Goal: Task Accomplishment & Management: Complete application form

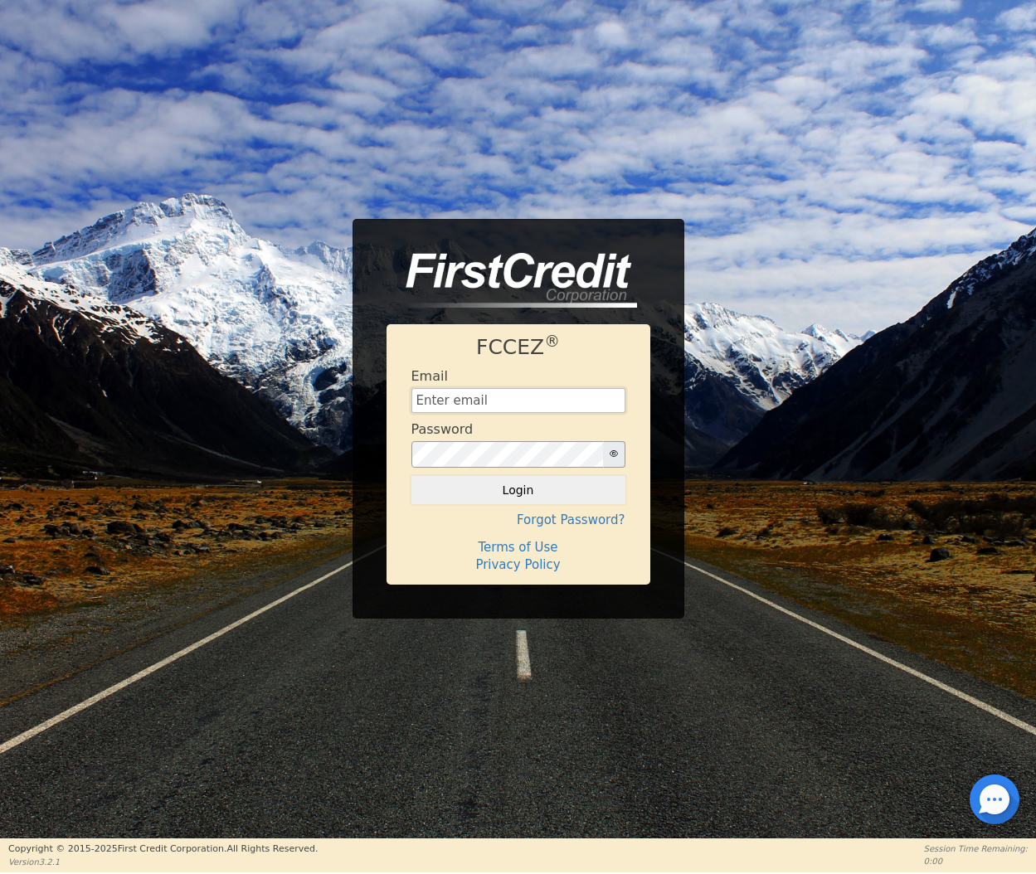
type input "[EMAIL_ADDRESS][DOMAIN_NAME]"
click at [535, 496] on button "Login" at bounding box center [518, 490] width 214 height 28
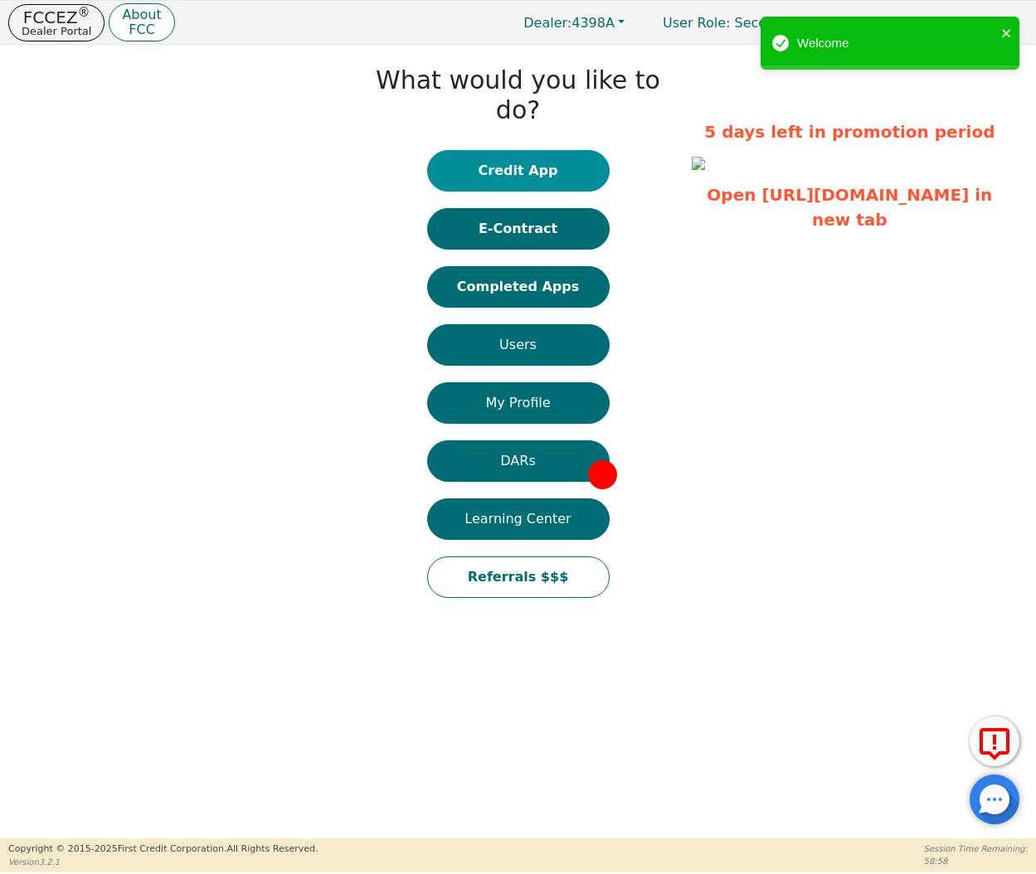
click at [512, 150] on button "Credit App" at bounding box center [518, 170] width 182 height 41
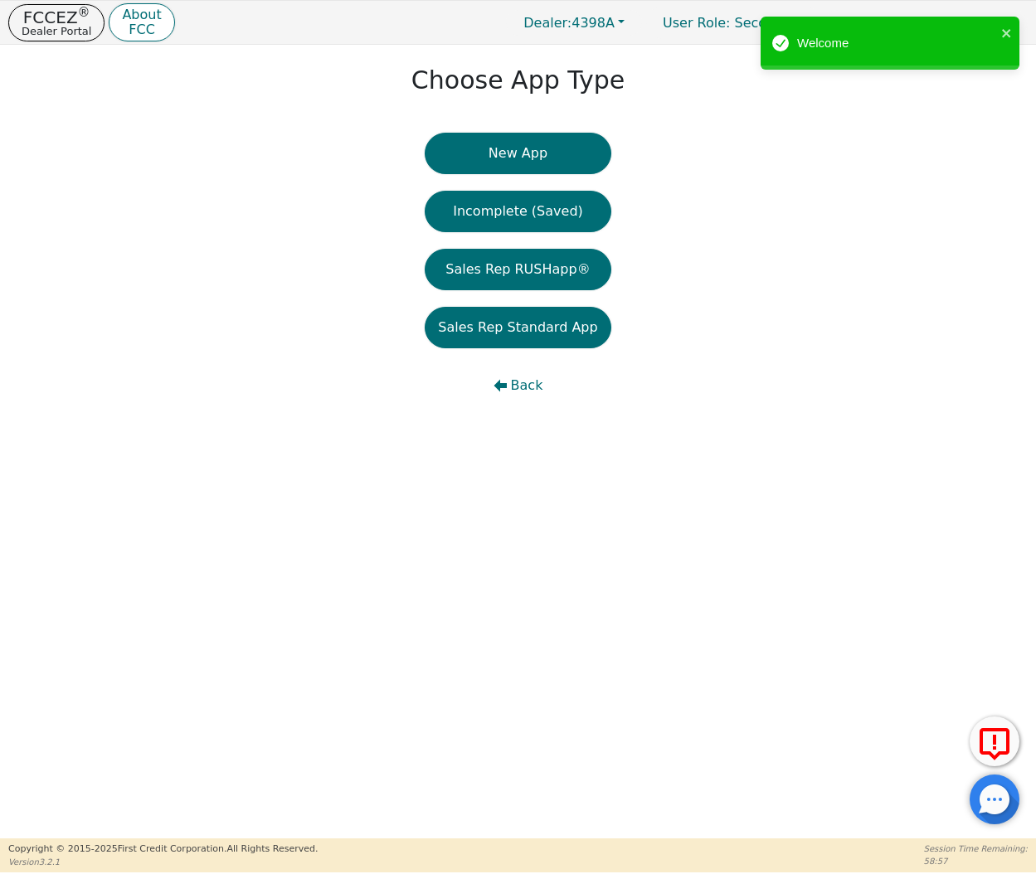
click at [540, 129] on div "Choose App Type New App Incomplete (Saved) Sales Rep RUSHapp® Sales Rep Standar…" at bounding box center [518, 238] width 1036 height 386
click at [541, 147] on button "New App" at bounding box center [518, 153] width 186 height 41
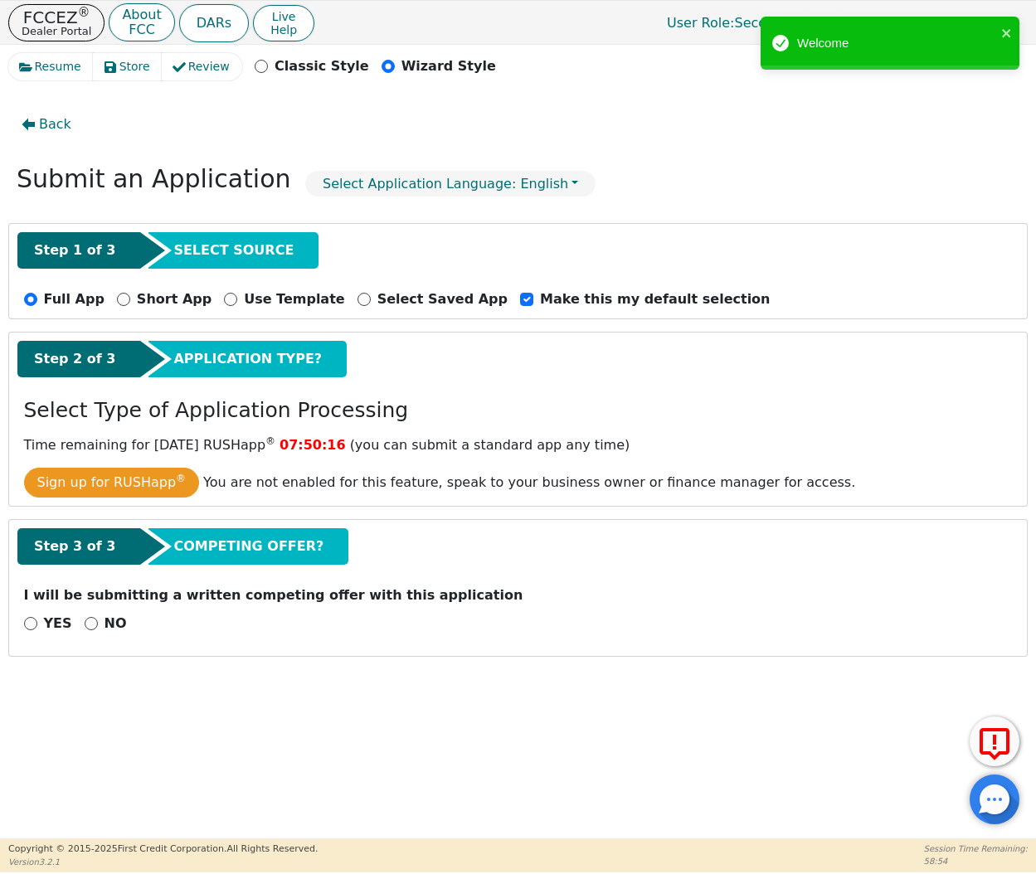
click at [79, 614] on div "YES NO" at bounding box center [517, 624] width 1001 height 21
click at [85, 617] on input "NO" at bounding box center [91, 623] width 13 height 13
radio input "true"
click at [175, 648] on button "Next Step" at bounding box center [132, 667] width 216 height 38
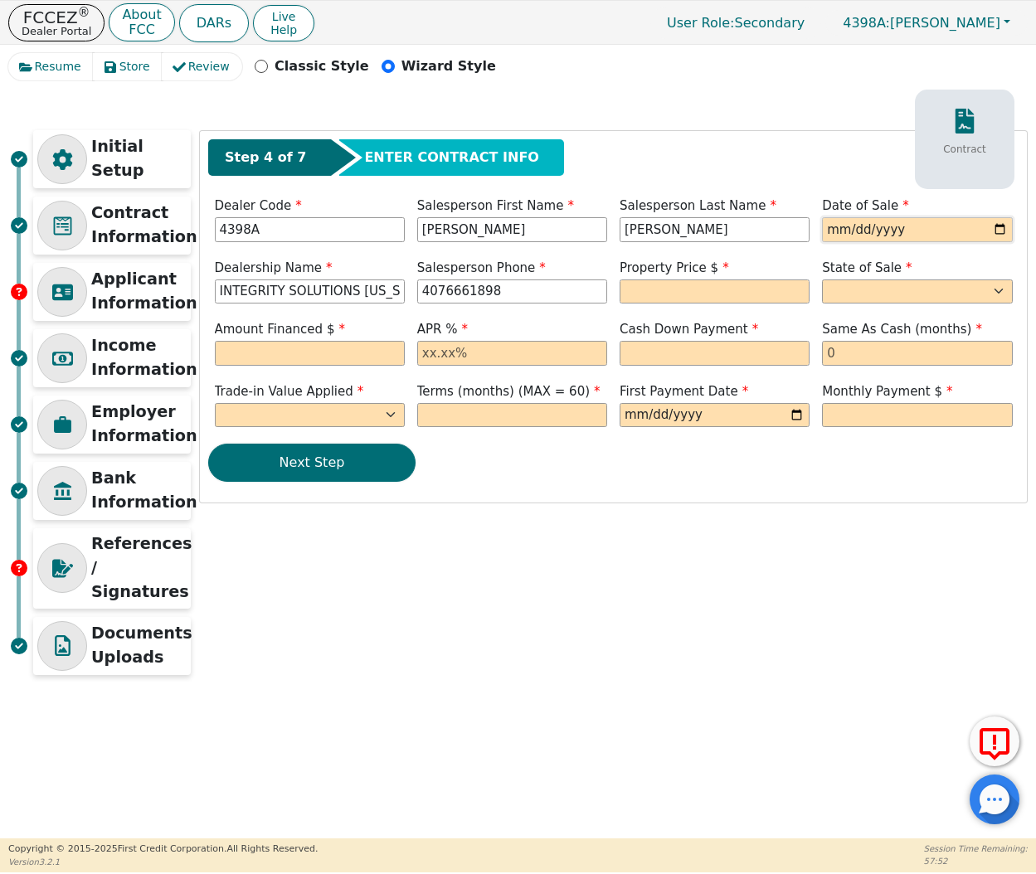
click at [823, 238] on input "date" at bounding box center [917, 229] width 190 height 25
type input "[DATE]"
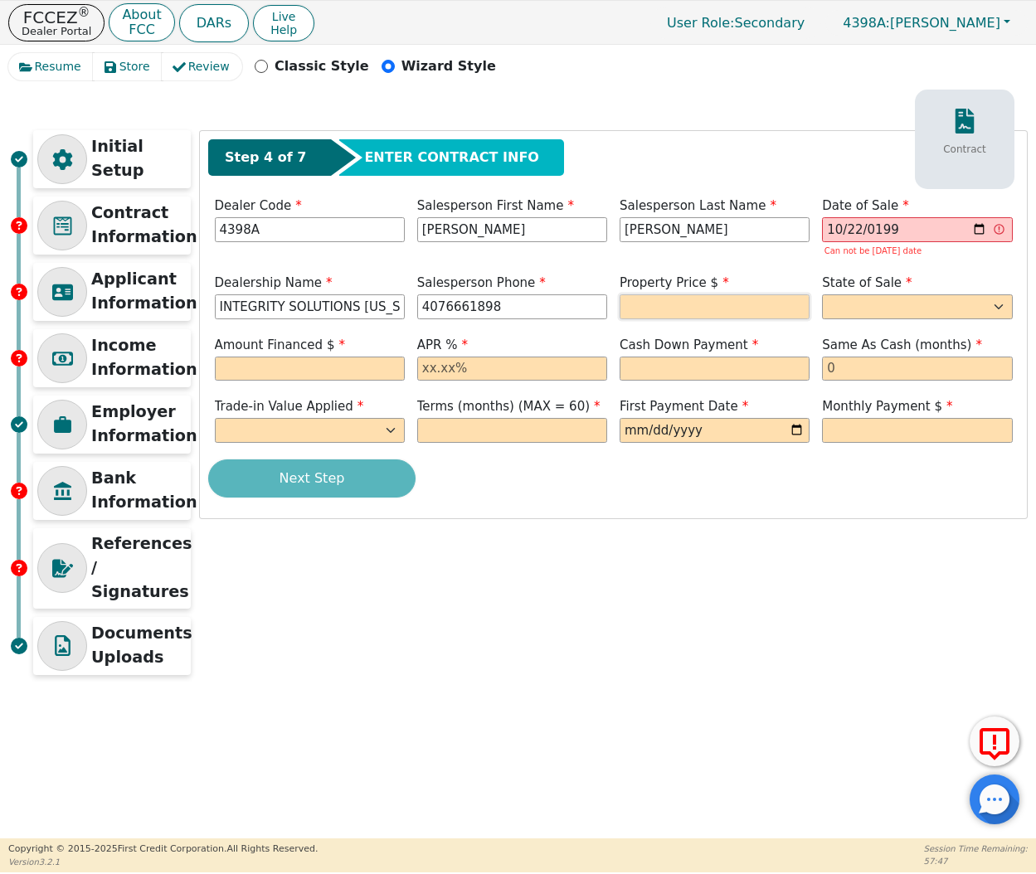
type input "[PHONE_NUMBER]"
type input "8990.00"
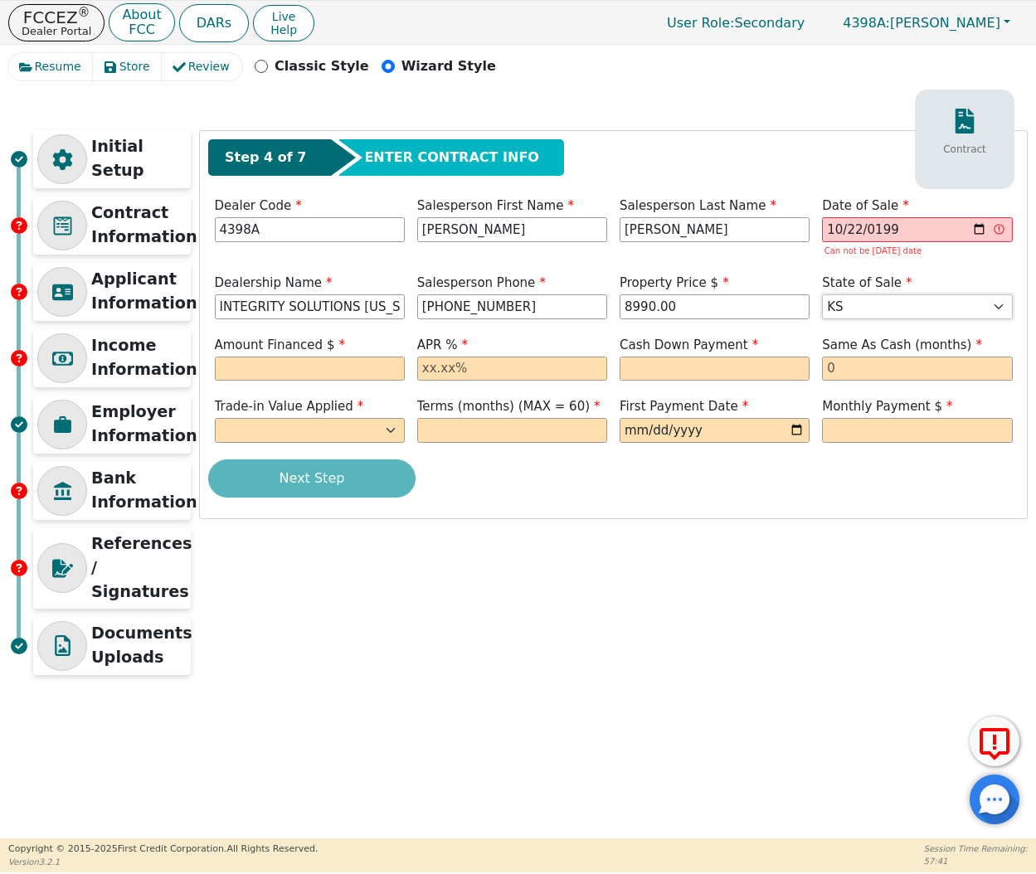
select select "KY"
type input "8990.00"
type input "17.99"
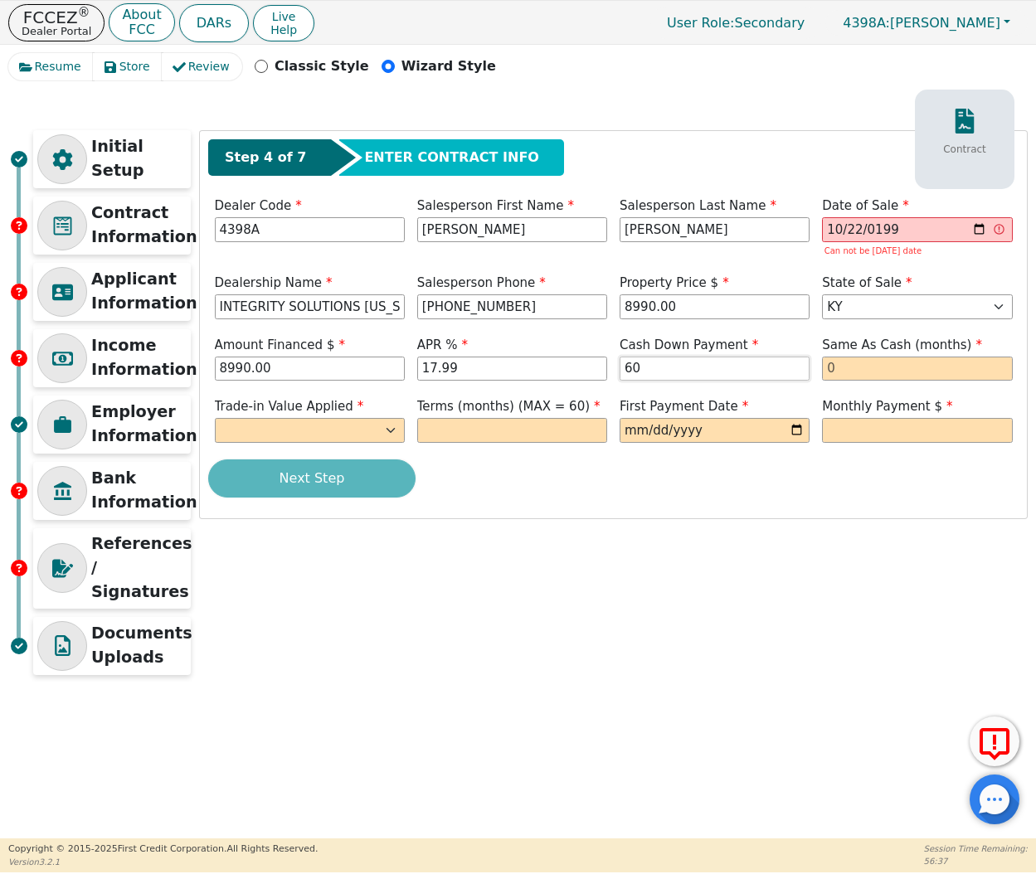
type input "6"
type input "0.00"
type input "0"
select select "n"
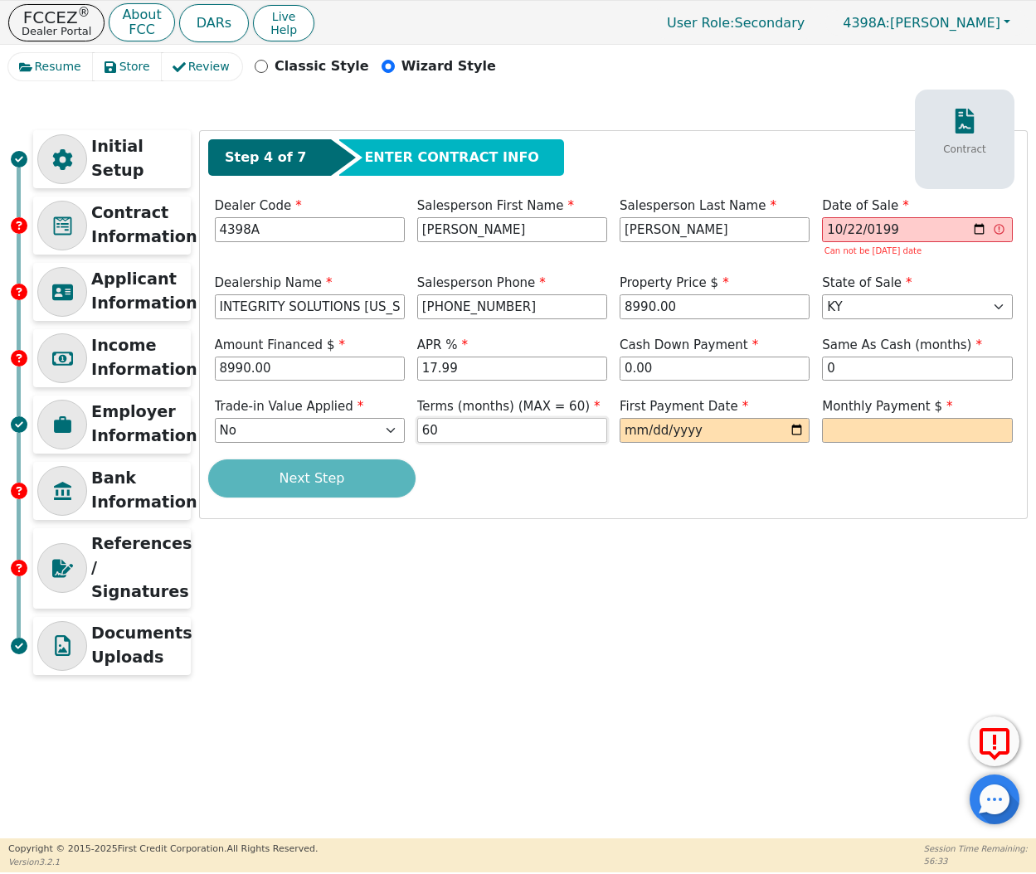
type input "60"
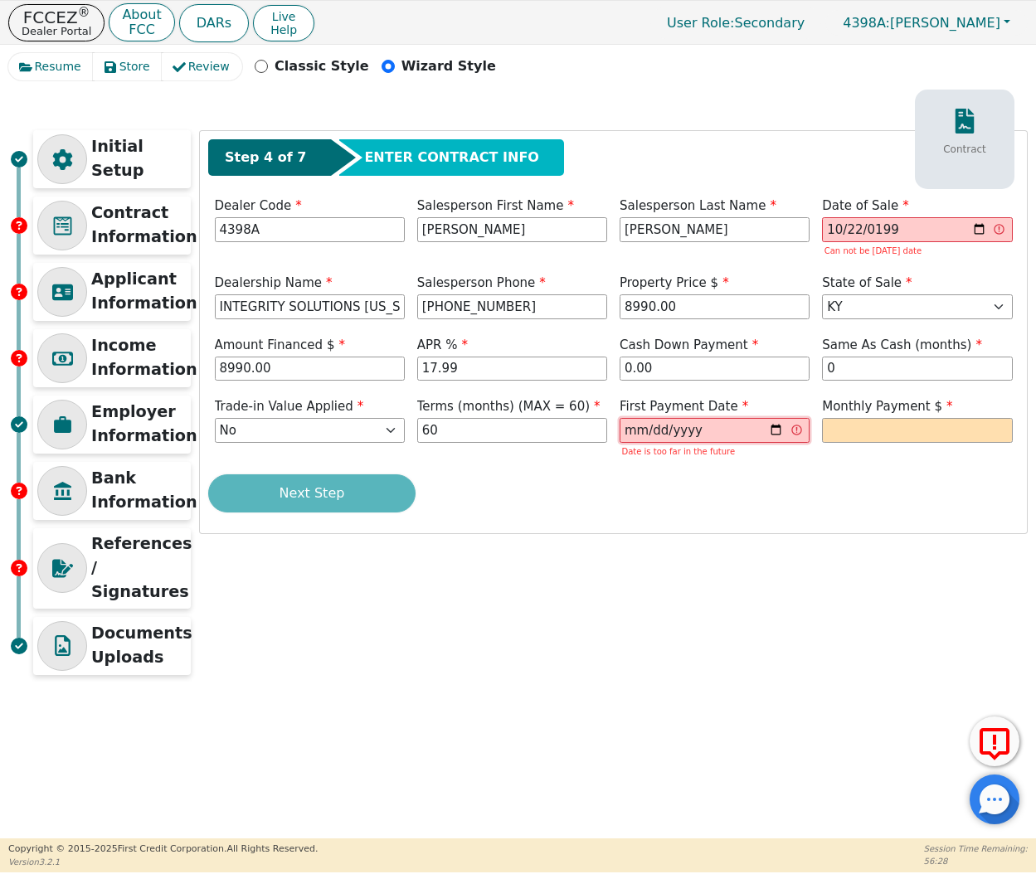
type input "[DATE]"
click at [905, 226] on input "[DATE]" at bounding box center [917, 229] width 190 height 25
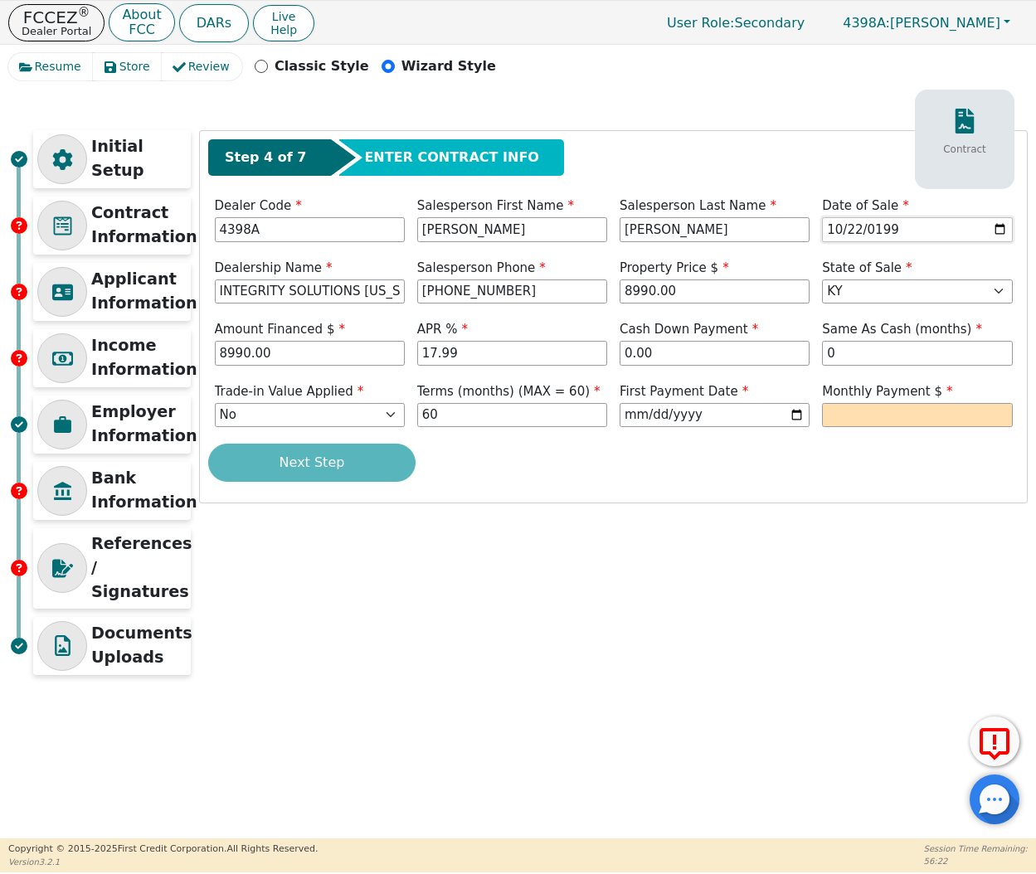
type input "[DATE]"
click at [876, 400] on div "Monthly Payment $" at bounding box center [917, 405] width 190 height 46
click at [876, 411] on input "text" at bounding box center [917, 415] width 190 height 25
click at [717, 404] on input "[DATE]" at bounding box center [714, 415] width 190 height 25
click at [837, 403] on input "text" at bounding box center [917, 415] width 190 height 25
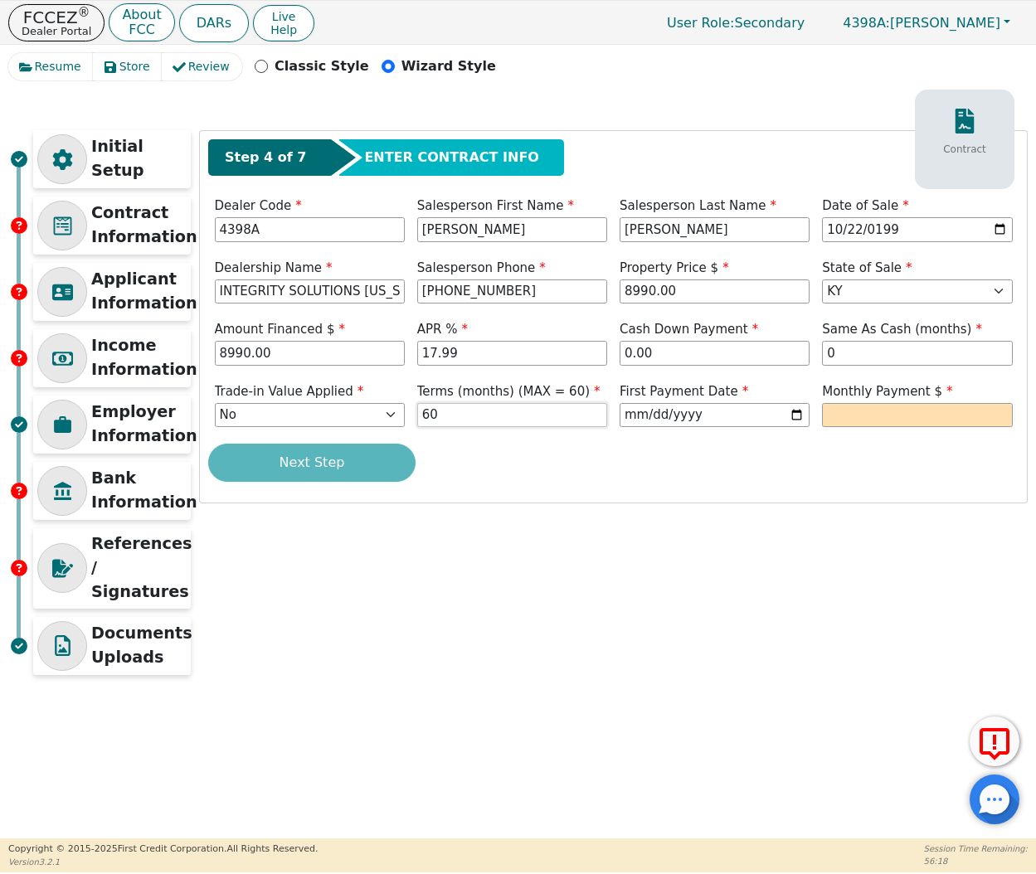
click at [490, 405] on input "60" at bounding box center [512, 415] width 190 height 25
click at [767, 341] on input "0.00" at bounding box center [714, 353] width 190 height 25
click at [744, 412] on input "[DATE]" at bounding box center [714, 415] width 190 height 25
type input "[DATE]"
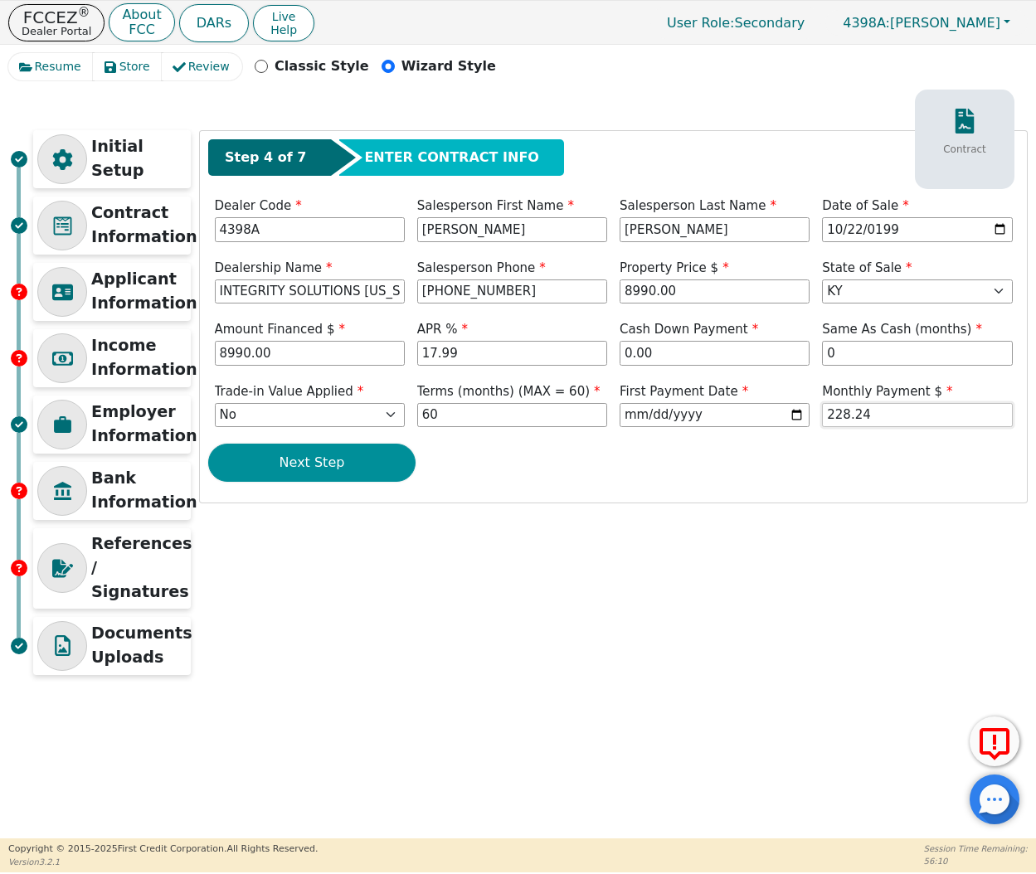
type input "228.24"
click at [313, 471] on button "Next Step" at bounding box center [311, 463] width 207 height 38
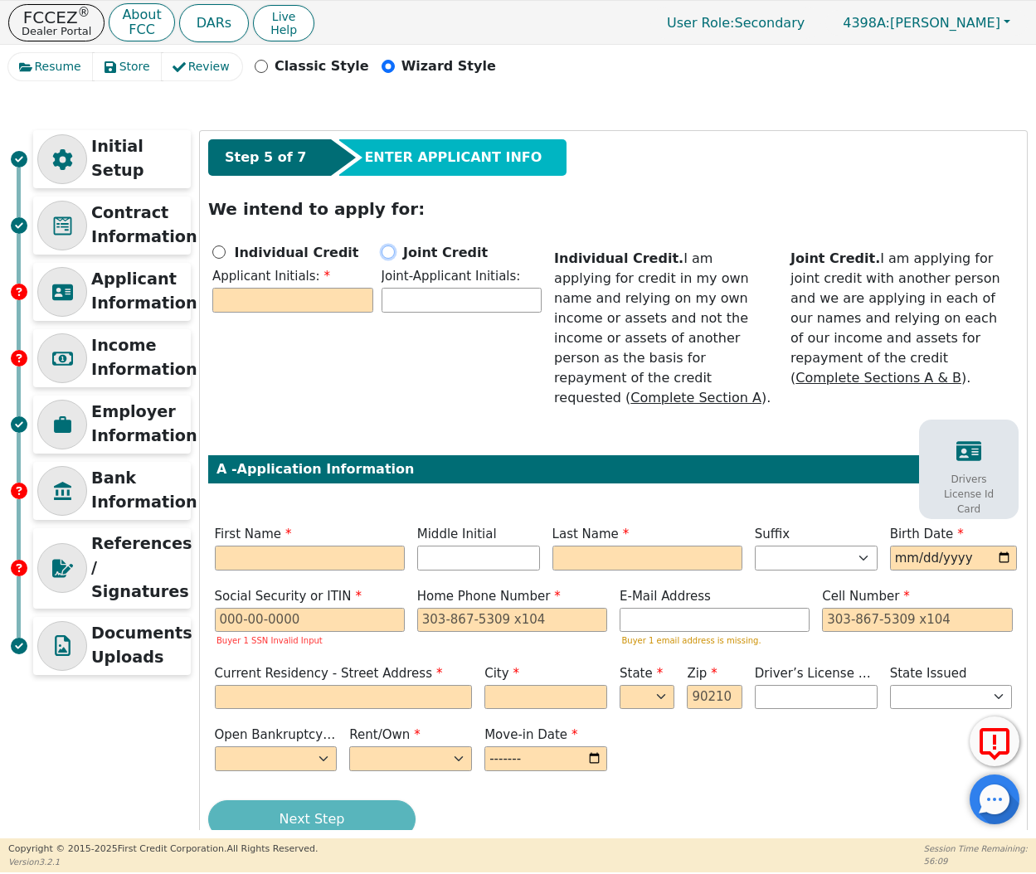
click at [392, 252] on input "Joint Credit" at bounding box center [387, 251] width 13 height 13
radio input "true"
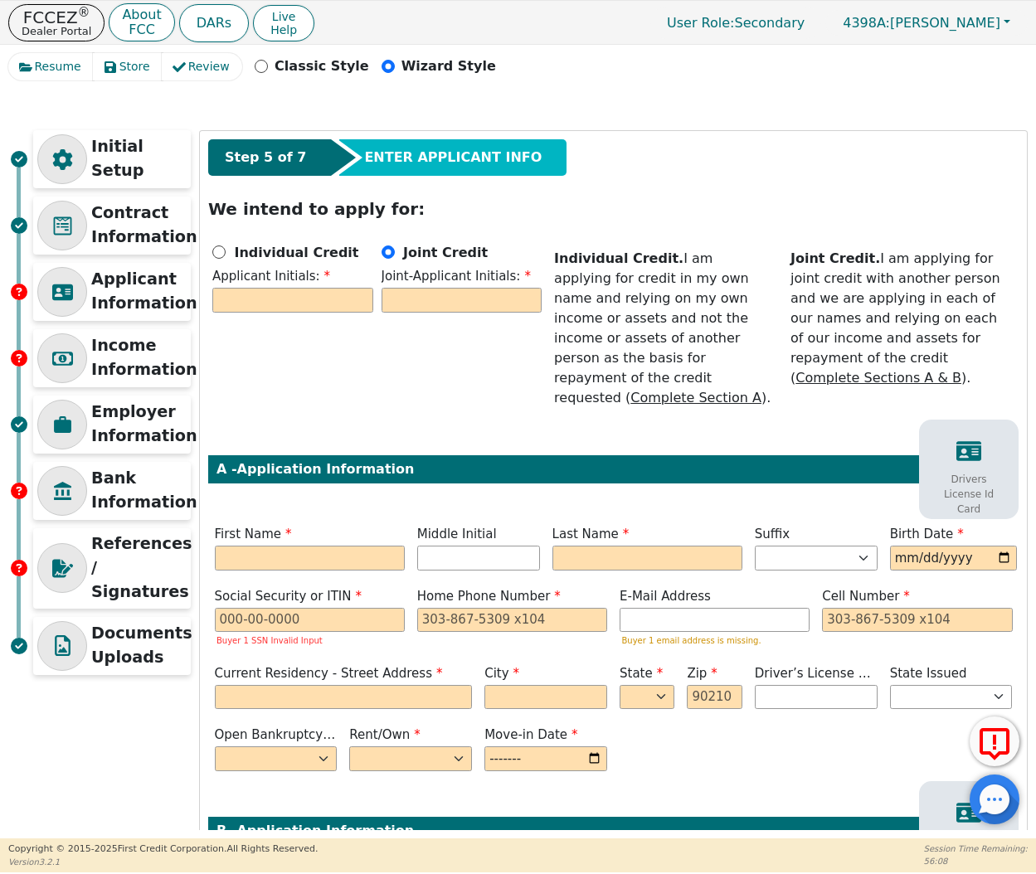
click at [297, 287] on div "Applicant Initials:" at bounding box center [292, 290] width 161 height 46
click at [297, 306] on input "text" at bounding box center [292, 300] width 161 height 25
type input "CD"
click at [443, 300] on input "text" at bounding box center [461, 300] width 161 height 25
type input "DE"
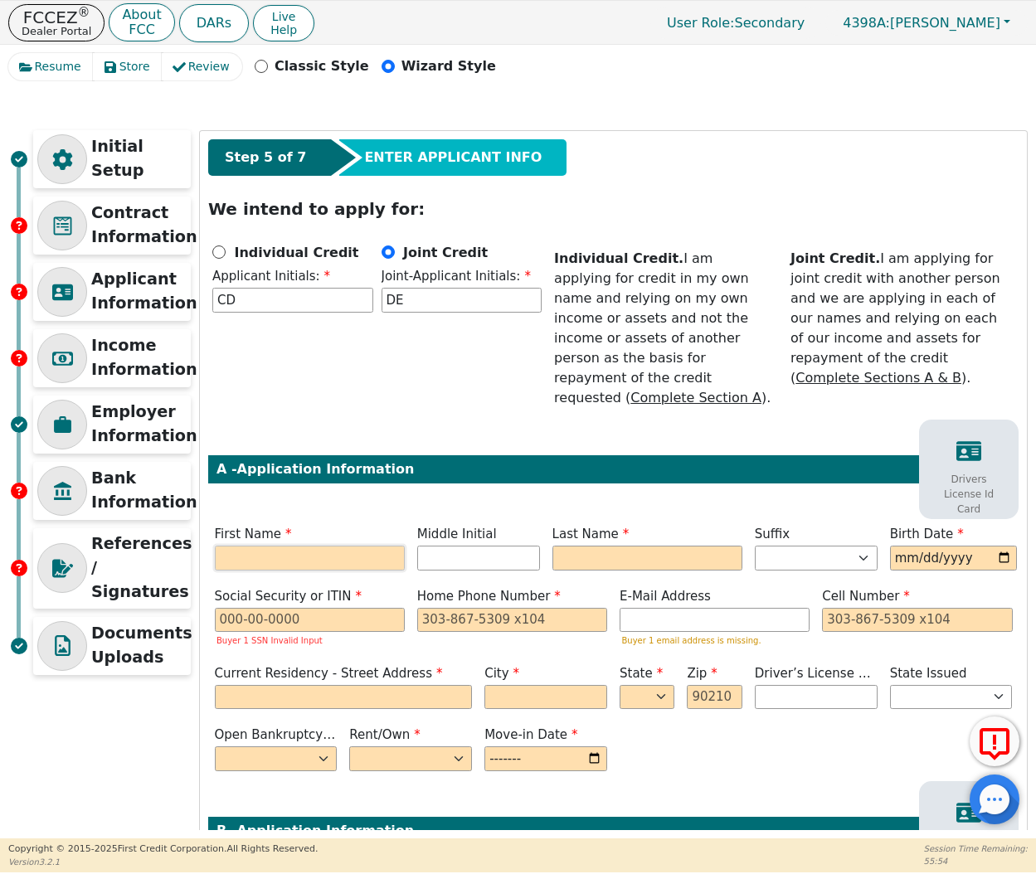
type input "C"
type input "[PERSON_NAME]"
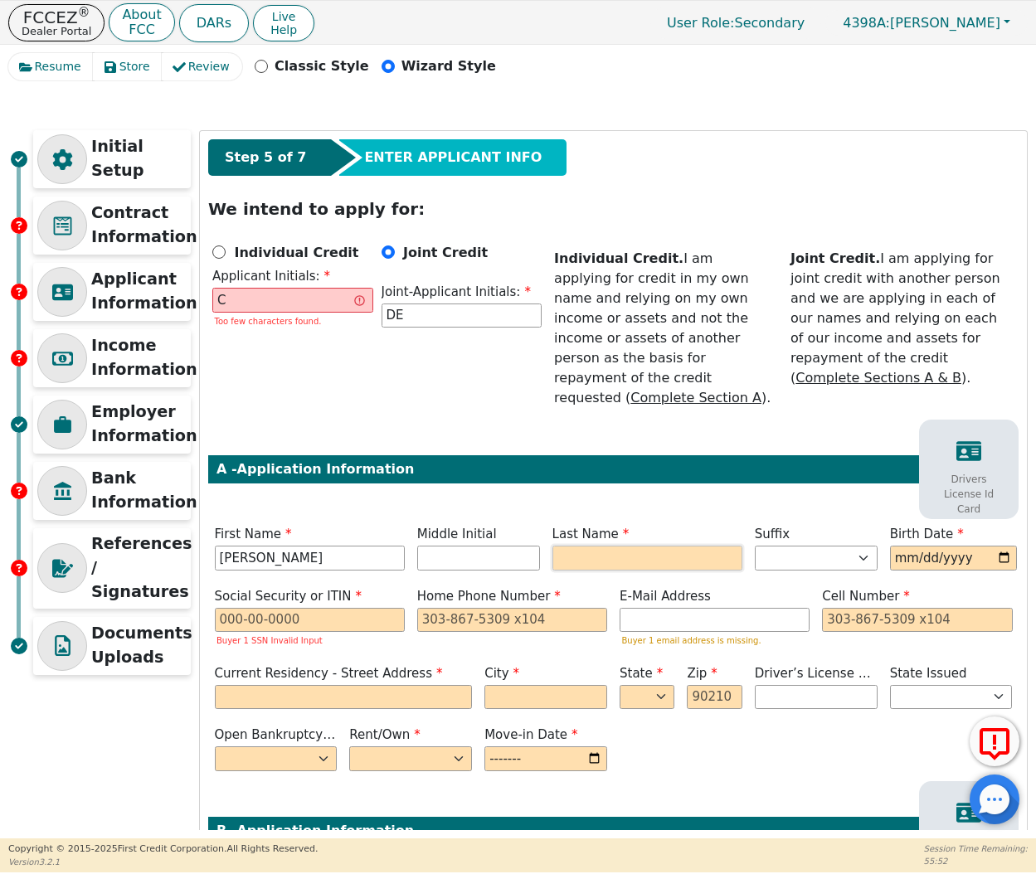
type input "CD"
type input "[PERSON_NAME]"
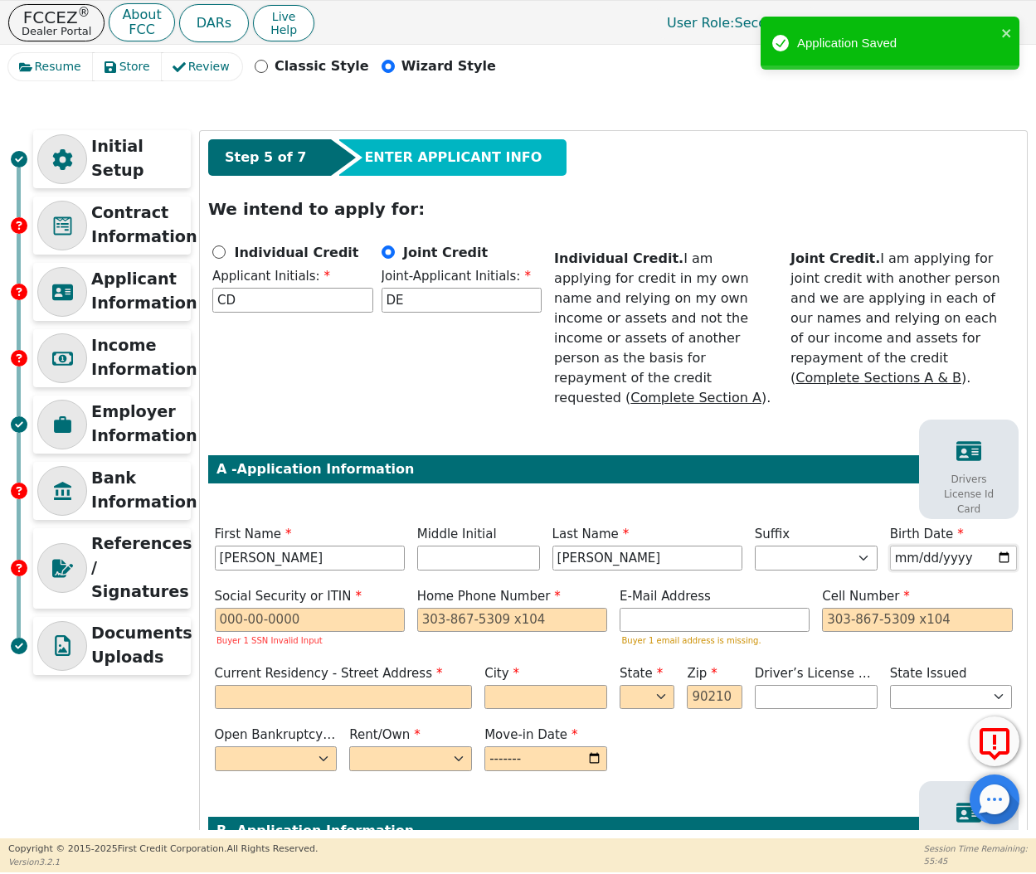
type input "[DATE]"
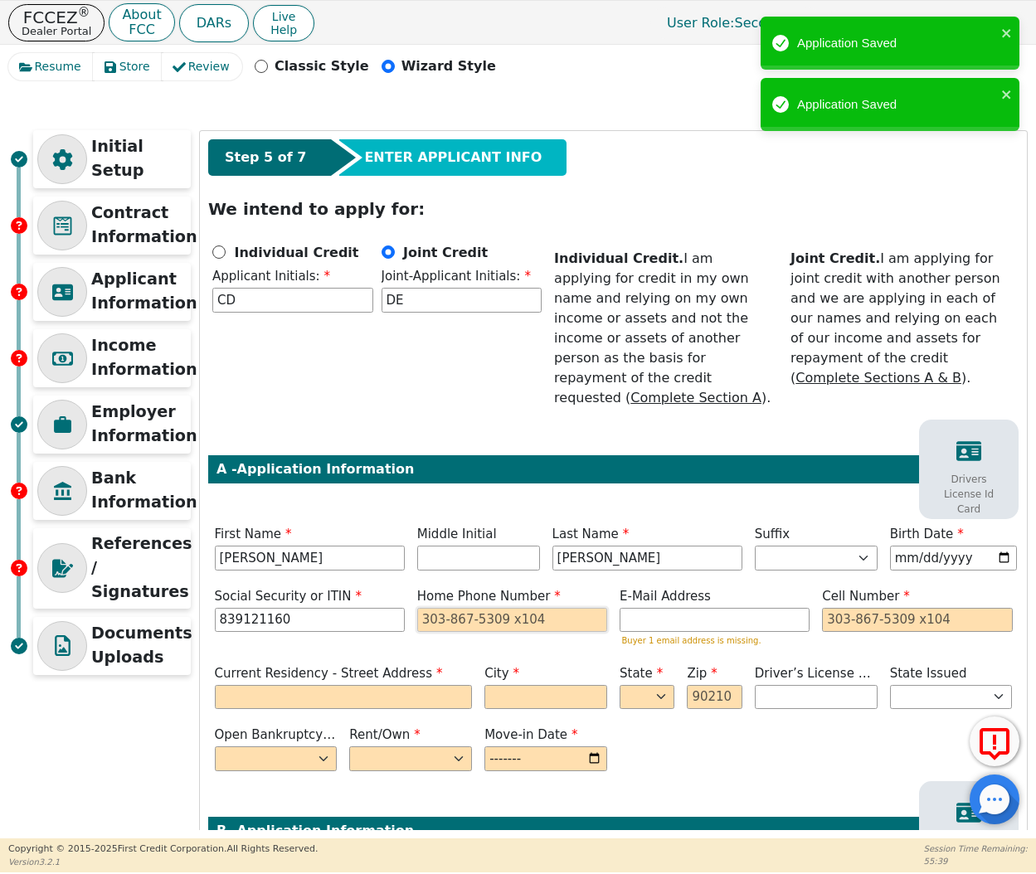
type input "***-**-1160"
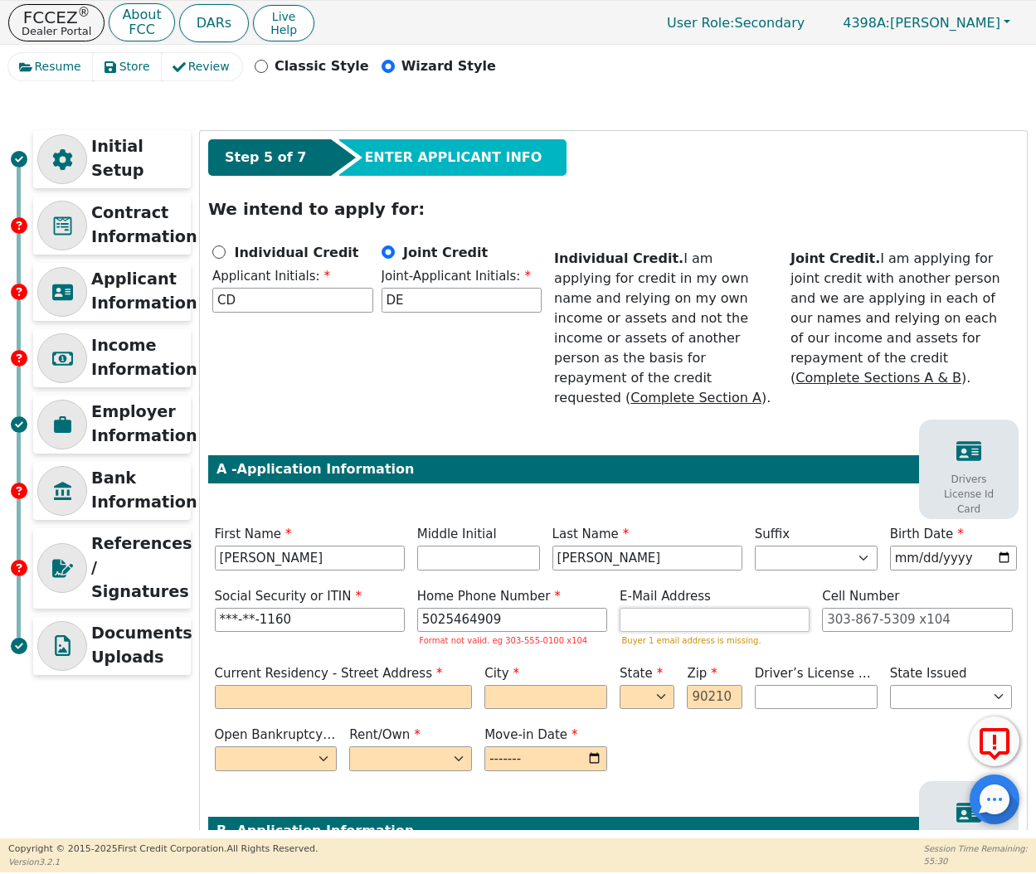
type input "[PHONE_NUMBER]"
click at [686, 608] on input "email" at bounding box center [714, 620] width 190 height 25
paste input "[EMAIL_ADDRESS][DOMAIN_NAME]"
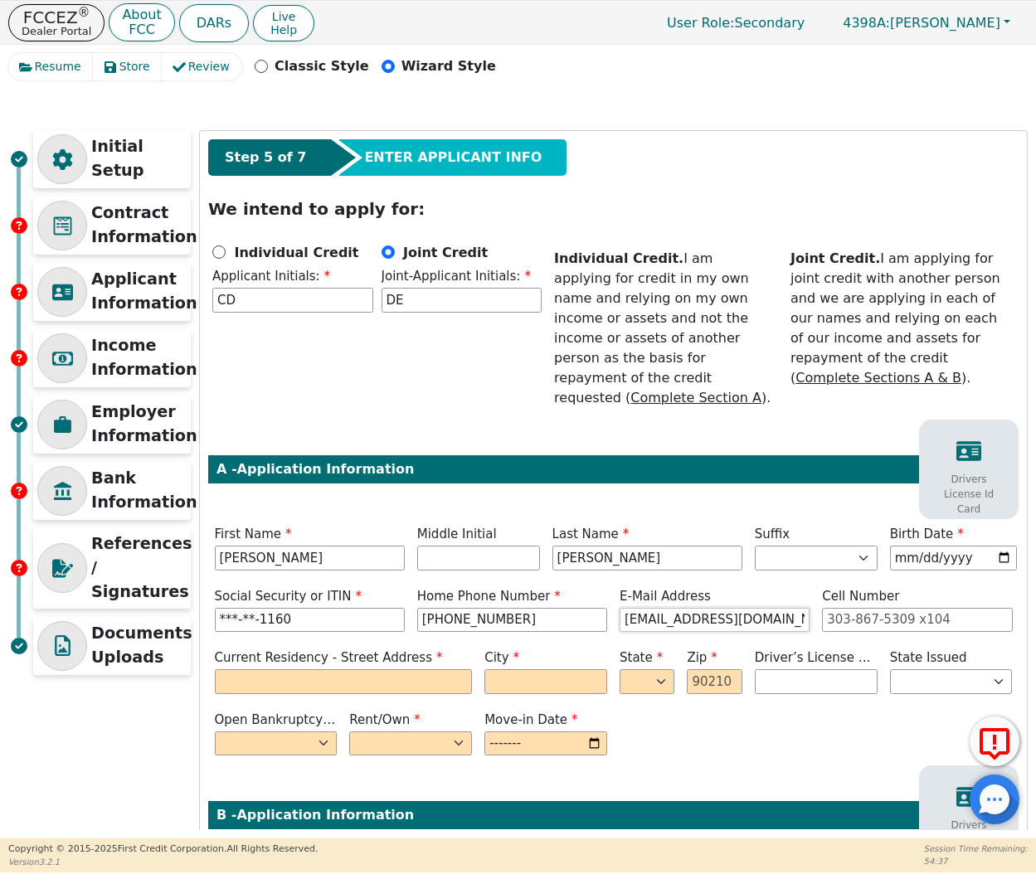
type input "[EMAIL_ADDRESS][DOMAIN_NAME]"
click at [396, 677] on div "Step 5 of 7 ENTER APPLICANT INFO We intend to apply for: Individual Credit Appl…" at bounding box center [613, 704] width 827 height 1146
click at [396, 648] on label "Current Residency - Street Address" at bounding box center [344, 657] width 258 height 19
type input "[STREET_ADDRESS]"
type input "[GEOGRAPHIC_DATA]"
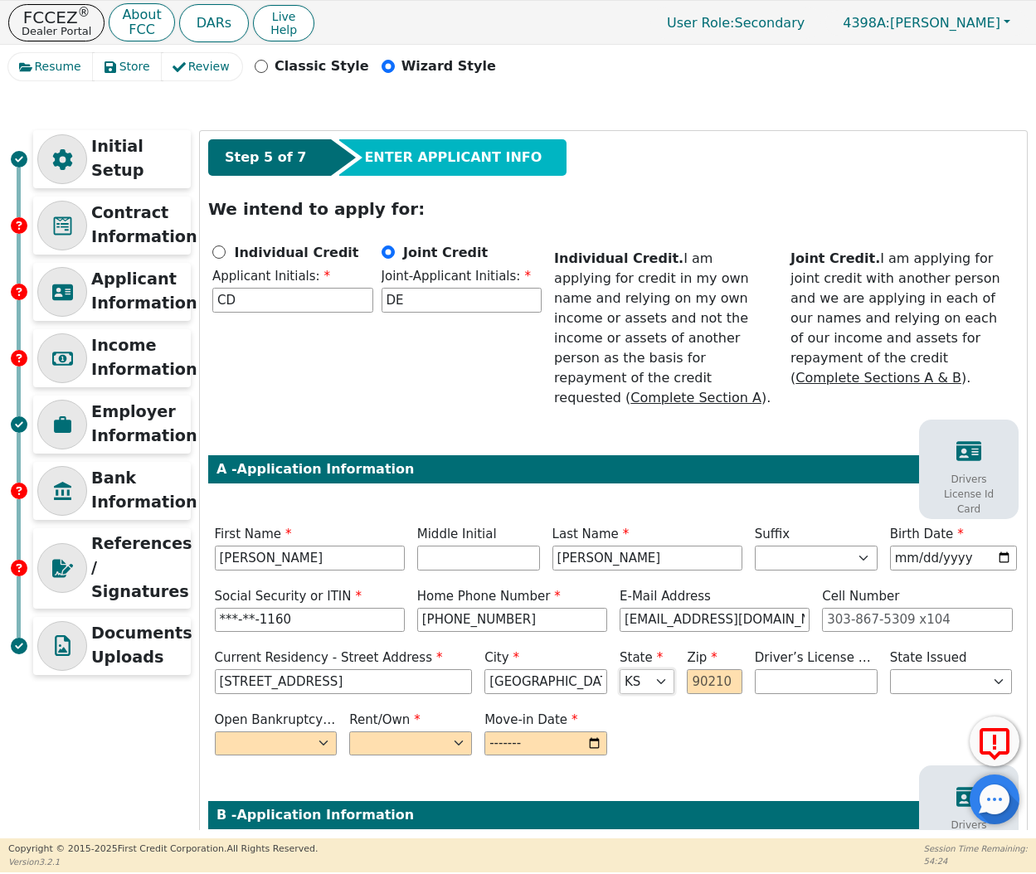
select select "KY"
type input "40229"
select select "n"
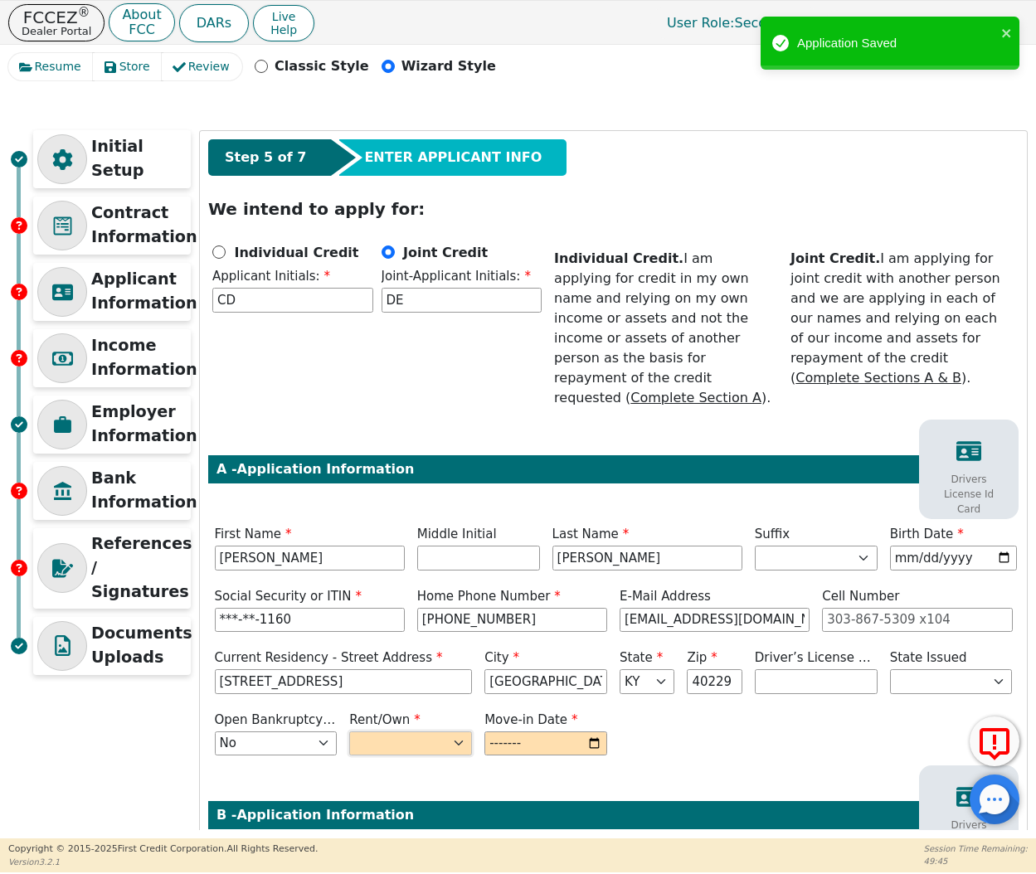
select select "Own"
click at [522, 731] on input "month" at bounding box center [545, 743] width 123 height 25
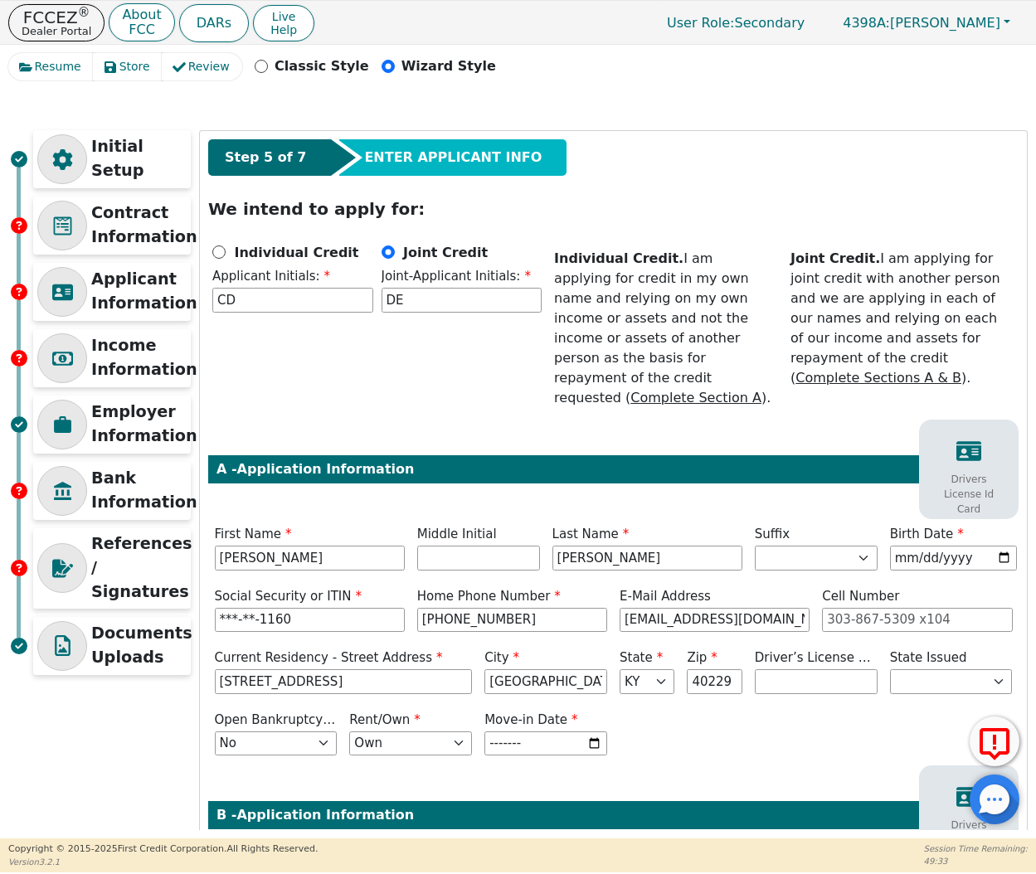
type input "2021-01"
click at [712, 745] on div "Step 5 of 7 ENTER APPLICANT INFO We intend to apply for: Individual Credit Appl…" at bounding box center [613, 704] width 827 height 1146
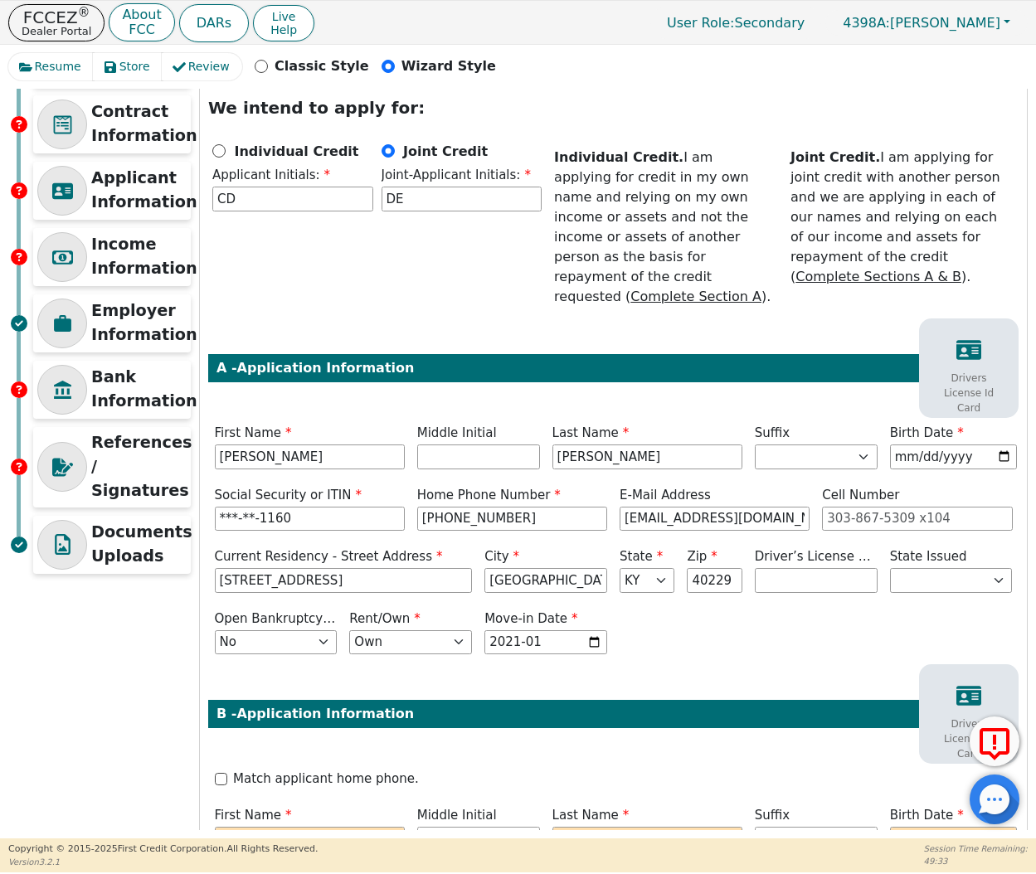
scroll to position [410, 0]
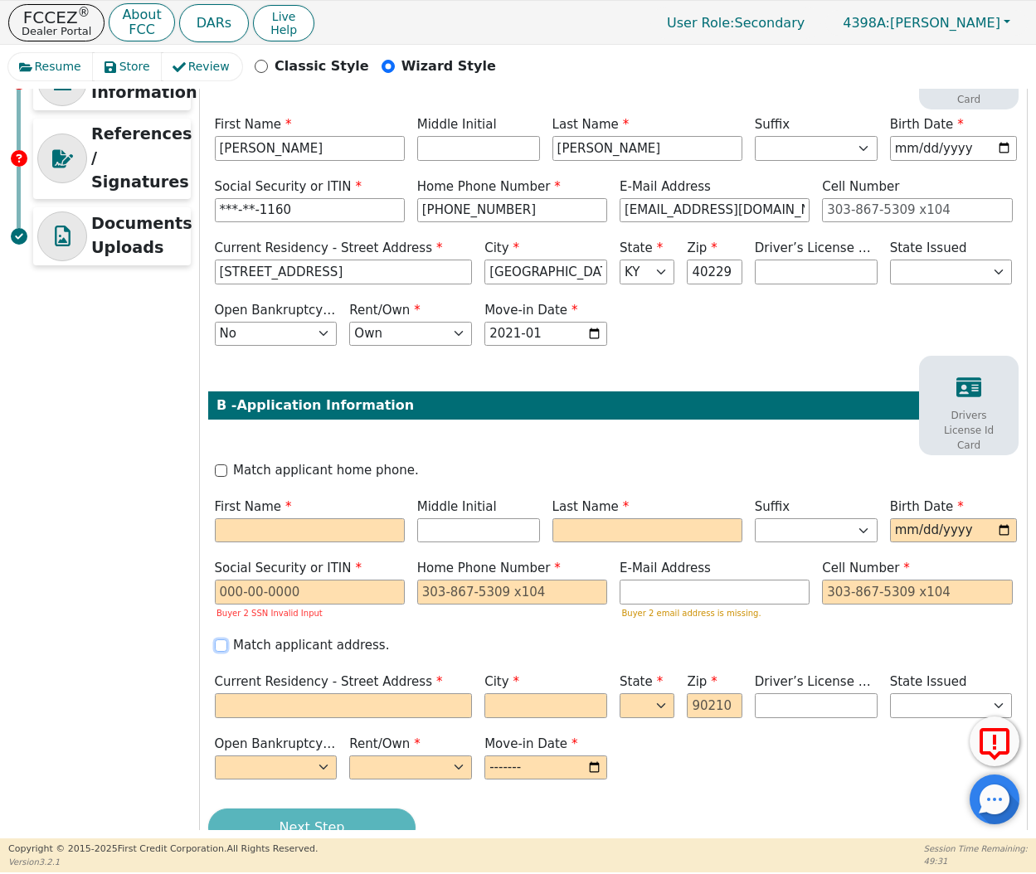
click at [220, 639] on input "Match applicant address." at bounding box center [221, 645] width 12 height 12
checkbox input "true"
type input "[STREET_ADDRESS]"
type input "[GEOGRAPHIC_DATA]"
select select "KY"
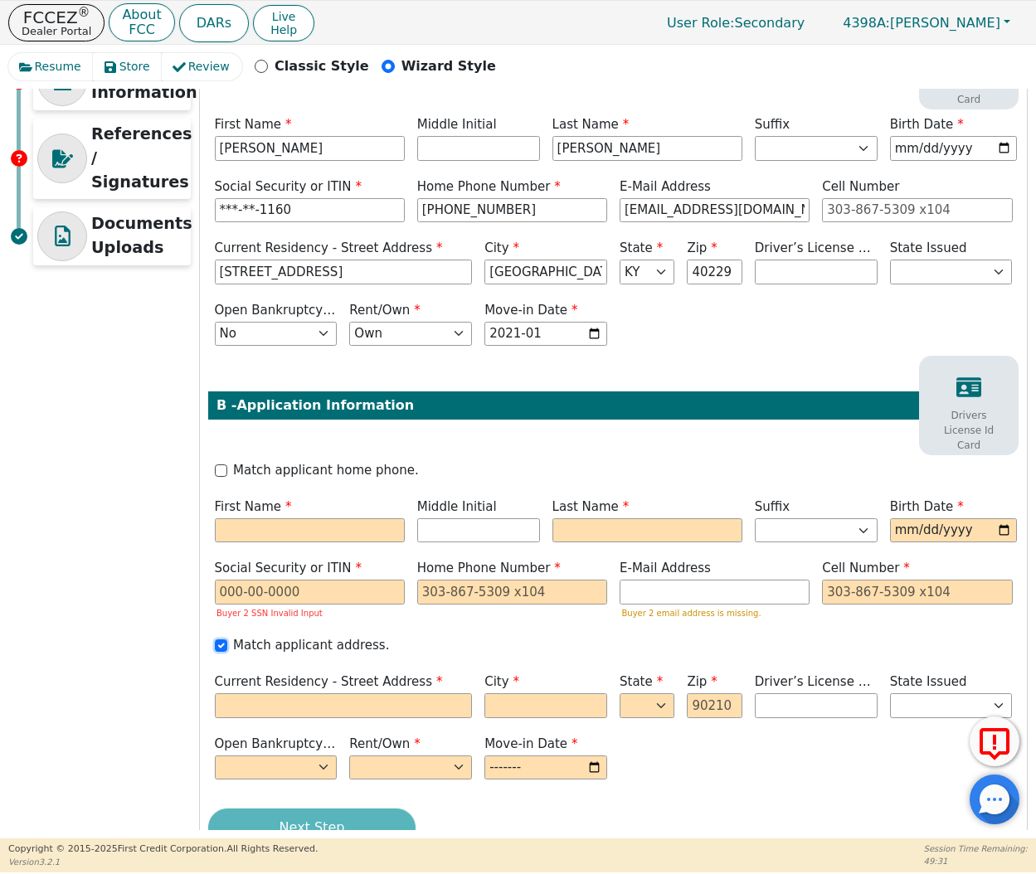
type input "40229"
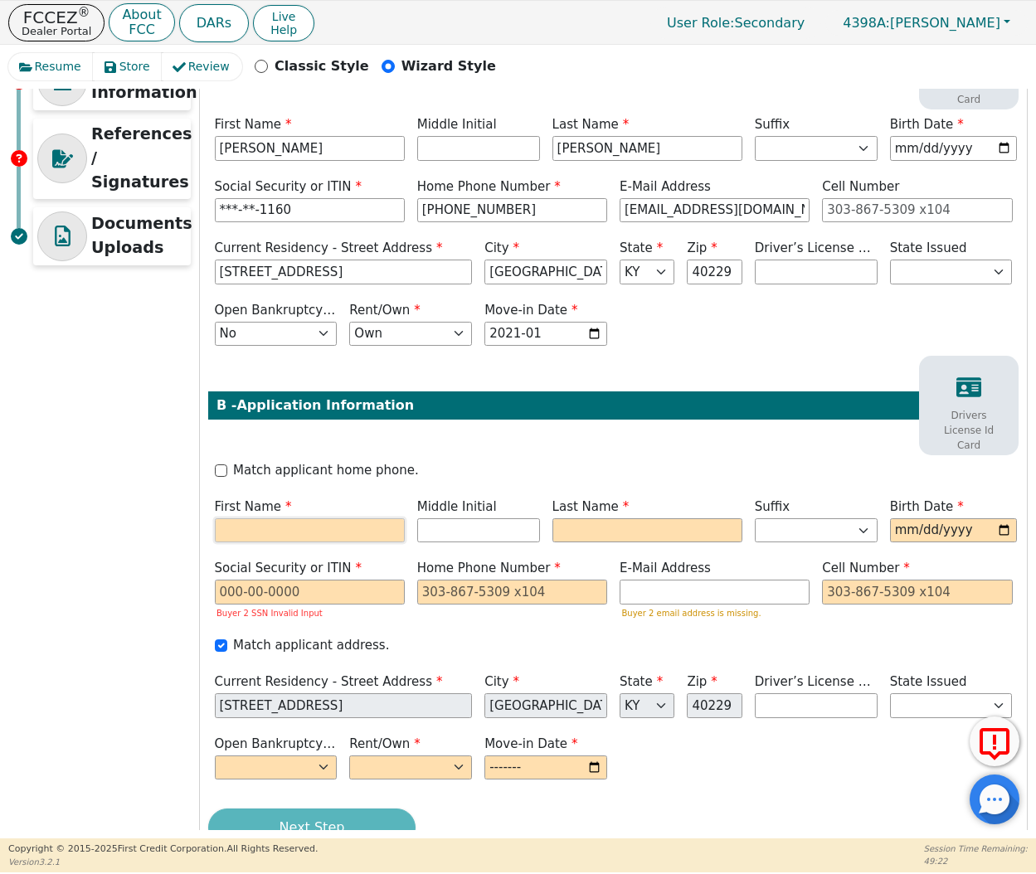
type input "D"
type input "[PERSON_NAME]"
type input "DE"
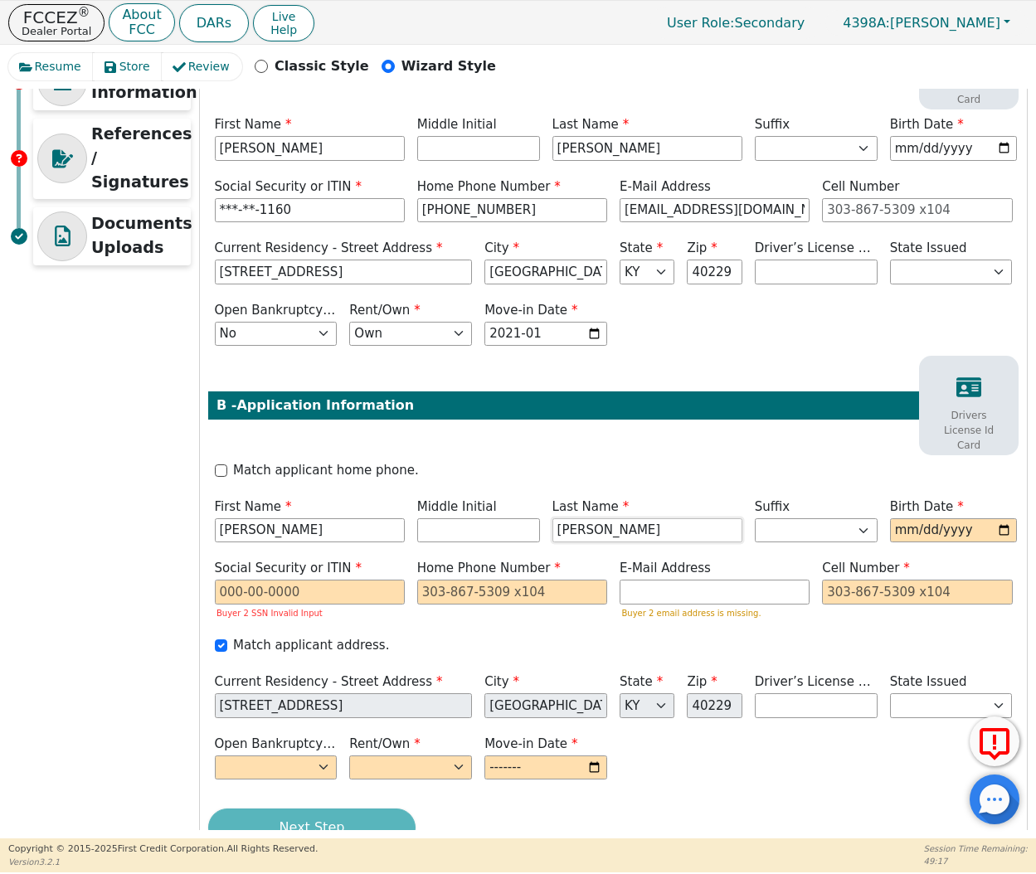
type input "[PERSON_NAME]"
type input "[DATE]"
click at [263, 580] on input "text" at bounding box center [310, 592] width 190 height 25
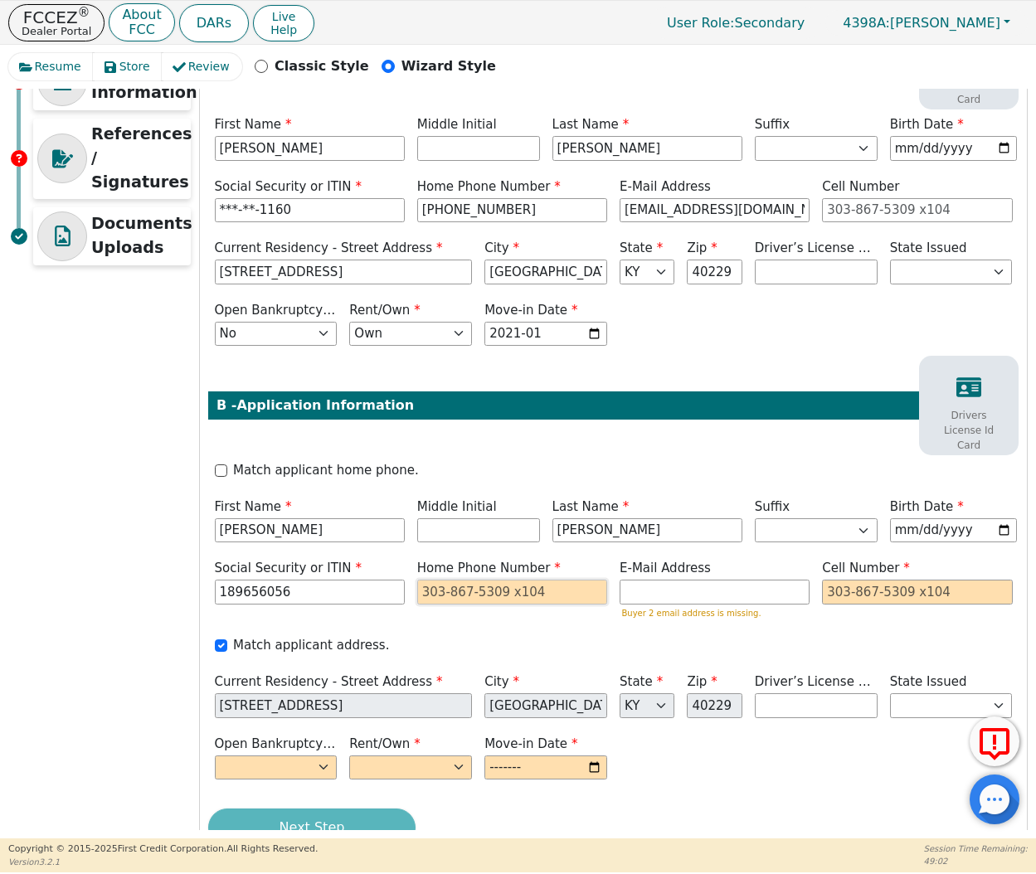
type input "***-**-6056"
click at [502, 580] on input "tel" at bounding box center [512, 592] width 190 height 25
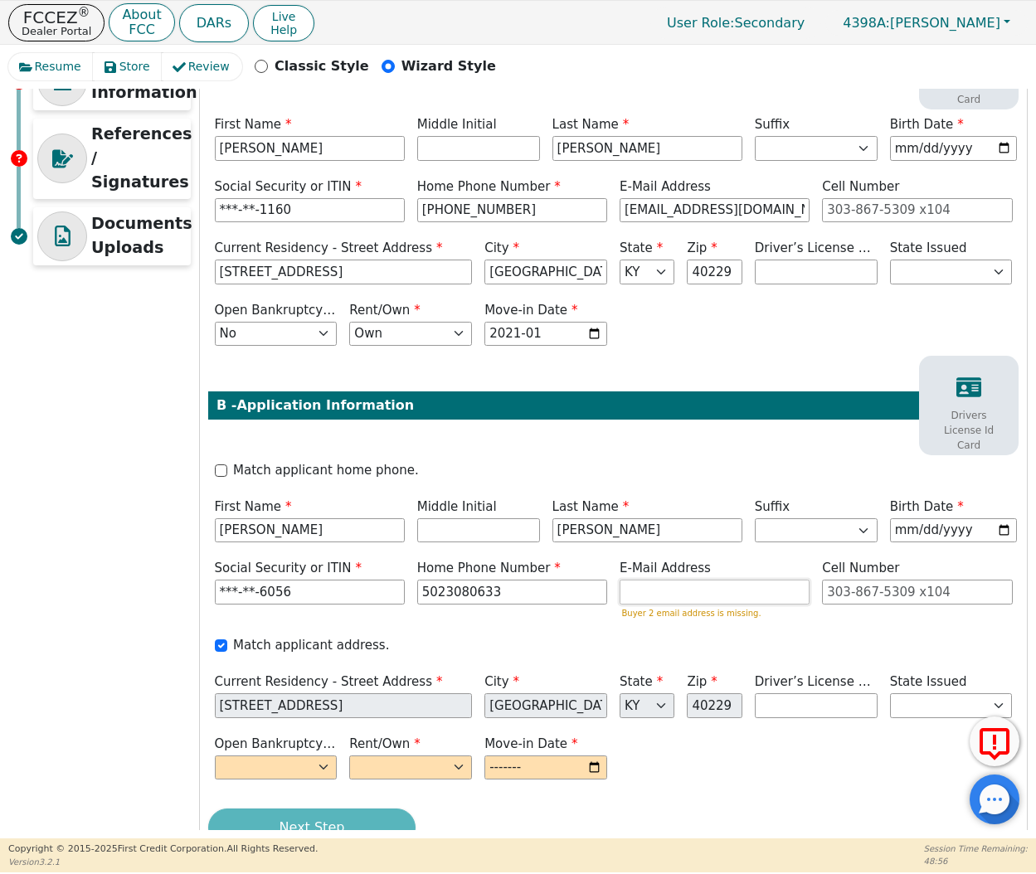
type input "[PHONE_NUMBER]"
click at [687, 580] on input "email" at bounding box center [714, 592] width 190 height 25
paste input "[EMAIL_ADDRESS][DOMAIN_NAME]"
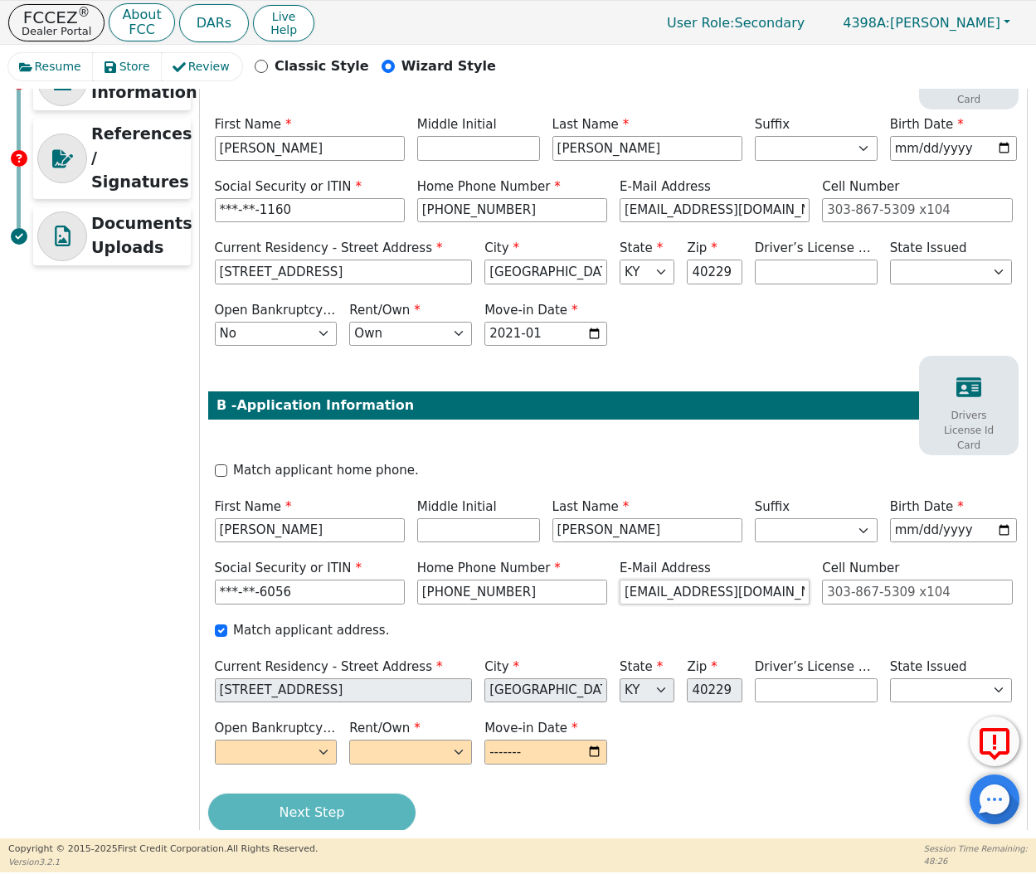
type input "[EMAIL_ADDRESS][DOMAIN_NAME]"
select select "n"
click at [420, 719] on div "Rent/Own Rent Own" at bounding box center [410, 742] width 123 height 46
select select "Own"
click at [538, 740] on input "month" at bounding box center [545, 752] width 123 height 25
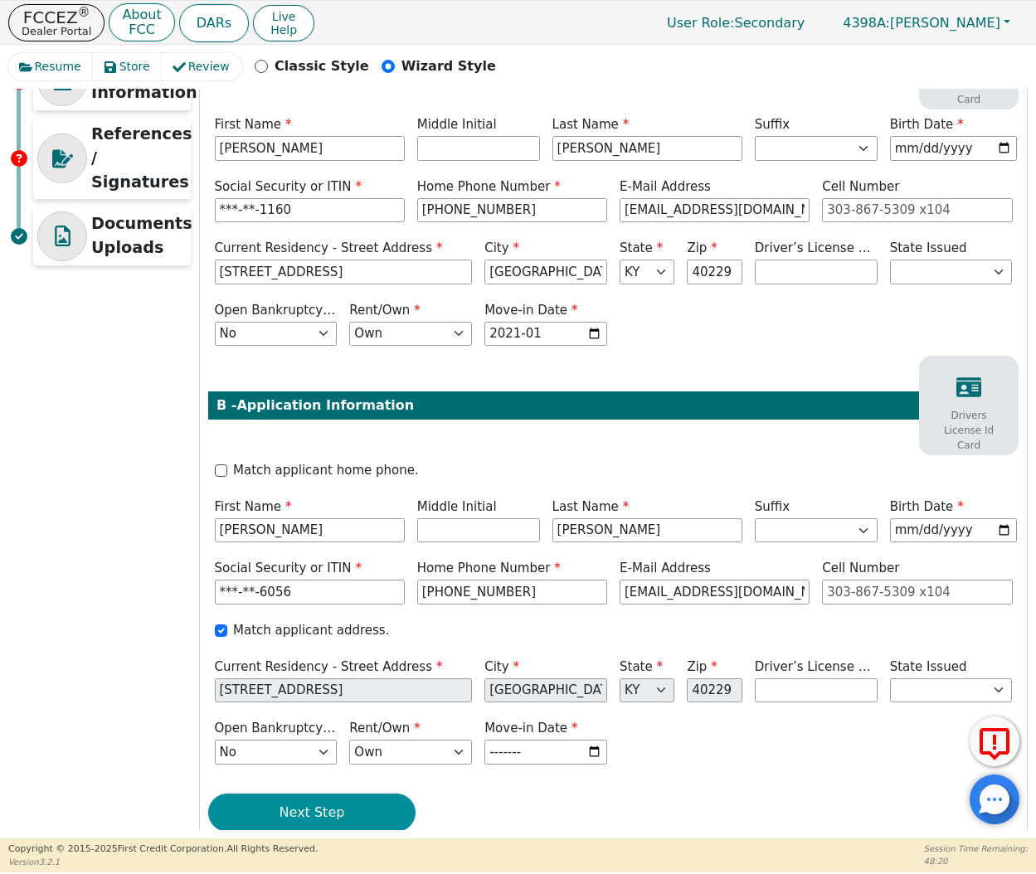
type input "2021-01"
click at [315, 801] on button "Next Step" at bounding box center [311, 813] width 207 height 38
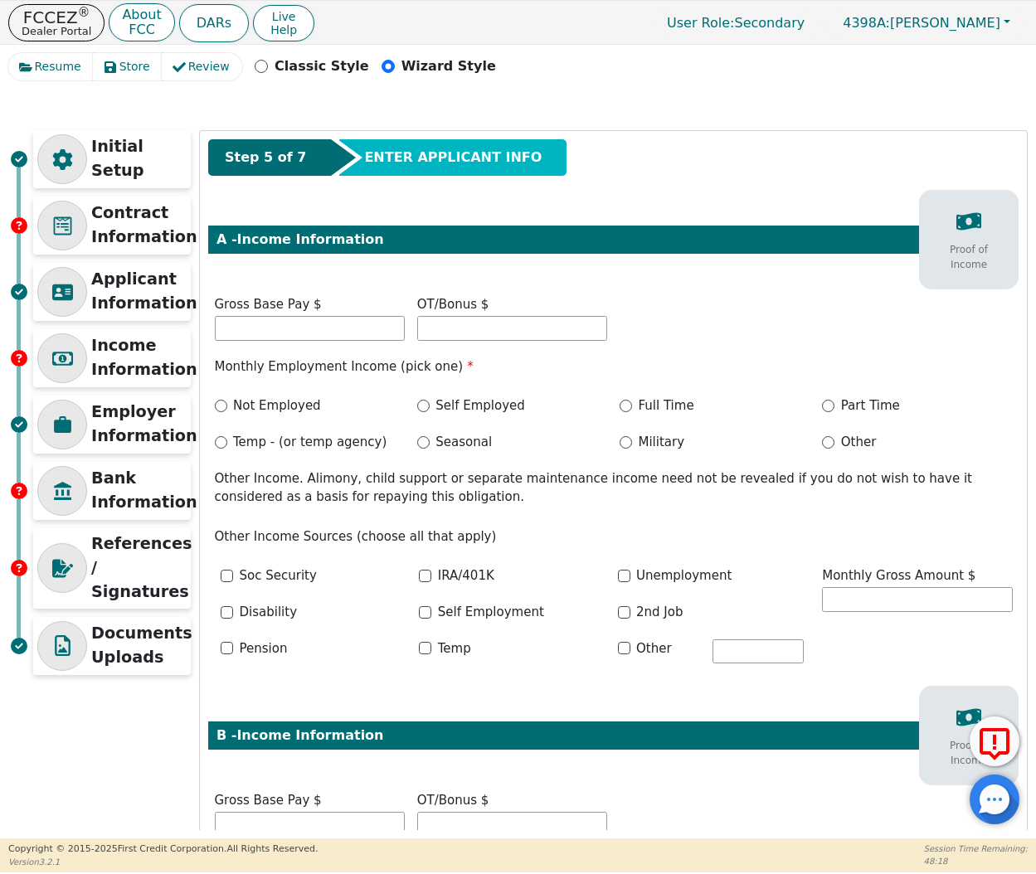
scroll to position [0, 0]
click at [274, 313] on div "Gross Base Pay $" at bounding box center [310, 318] width 190 height 46
click at [274, 325] on input "text" at bounding box center [310, 328] width 190 height 25
type input "4000.00"
click at [649, 399] on label "Full Time" at bounding box center [666, 405] width 56 height 19
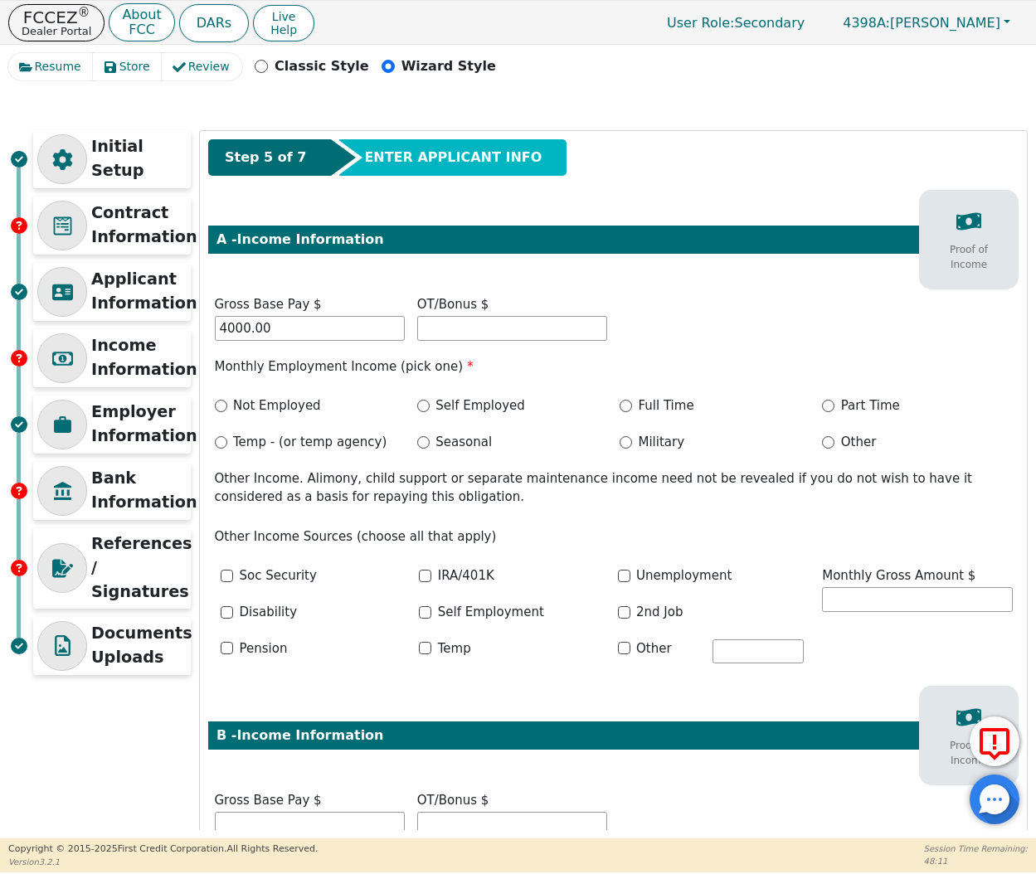
click at [632, 400] on input "Full Time" at bounding box center [625, 406] width 12 height 12
radio input "true"
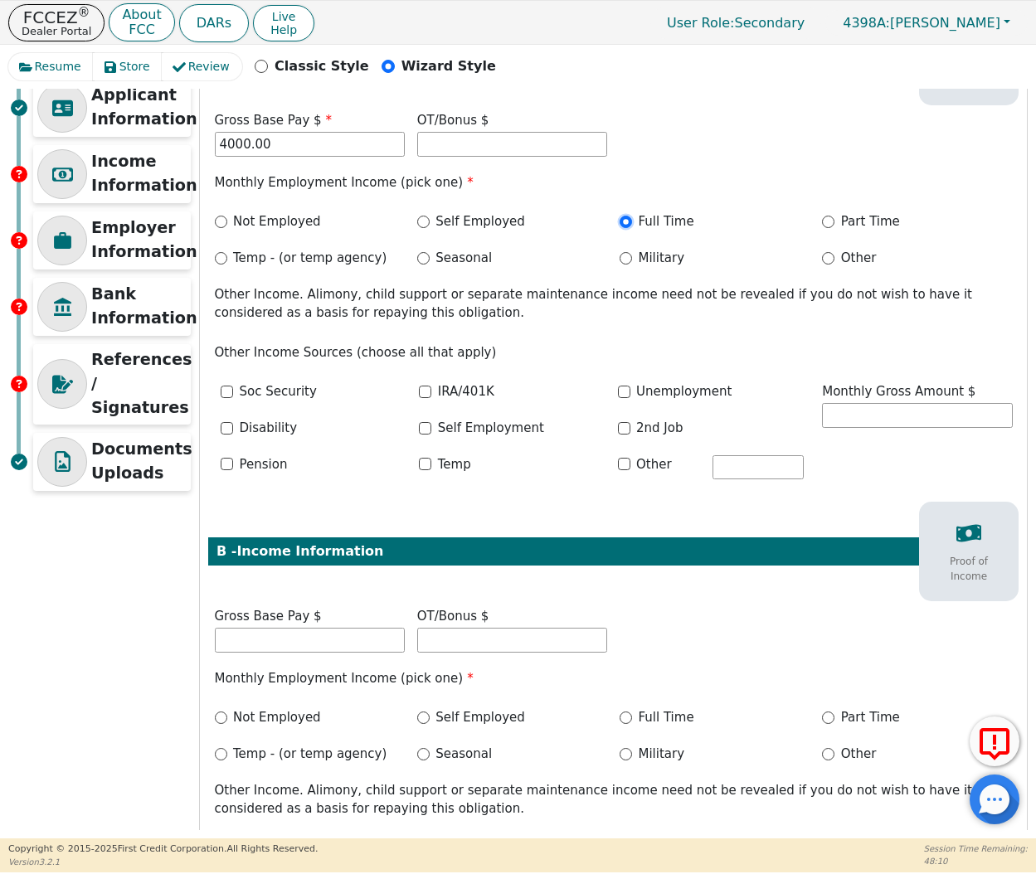
scroll to position [400, 0]
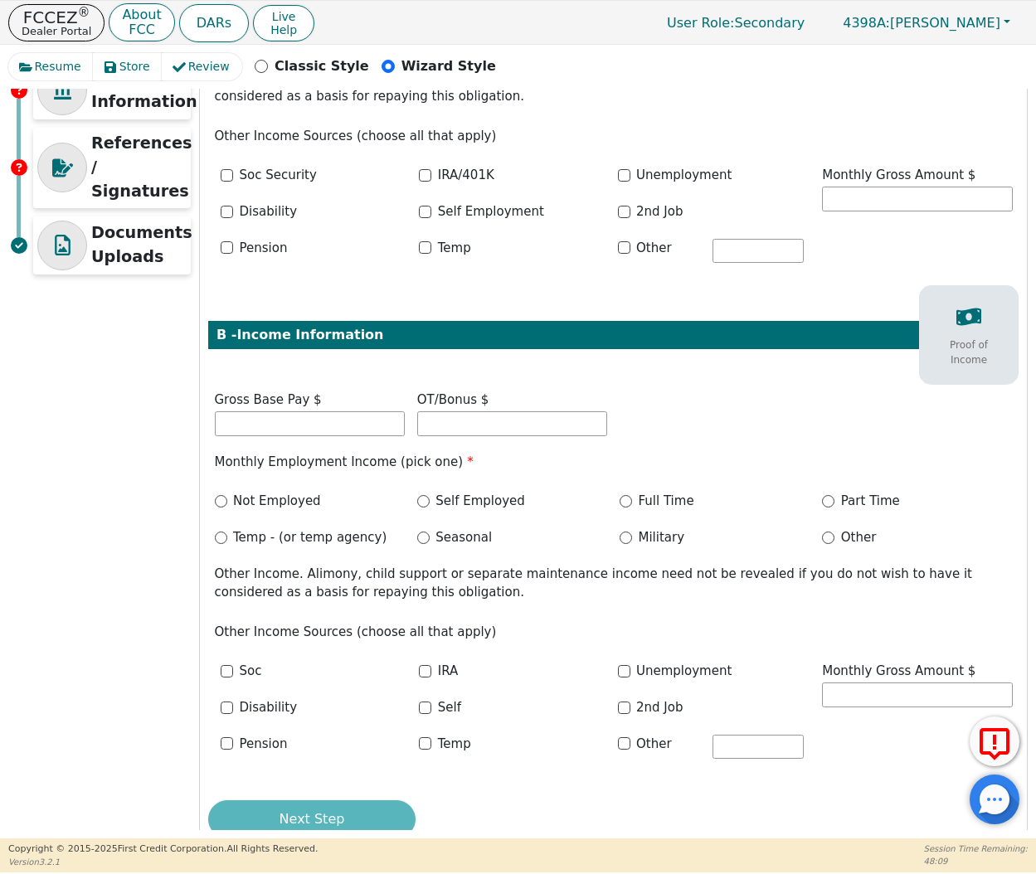
click at [281, 434] on div "Gross Base Pay $" at bounding box center [309, 416] width 202 height 50
click at [286, 417] on input "text" at bounding box center [310, 423] width 190 height 25
type input "2000.00"
click at [423, 495] on input "Self Employed" at bounding box center [423, 501] width 12 height 12
radio input "true"
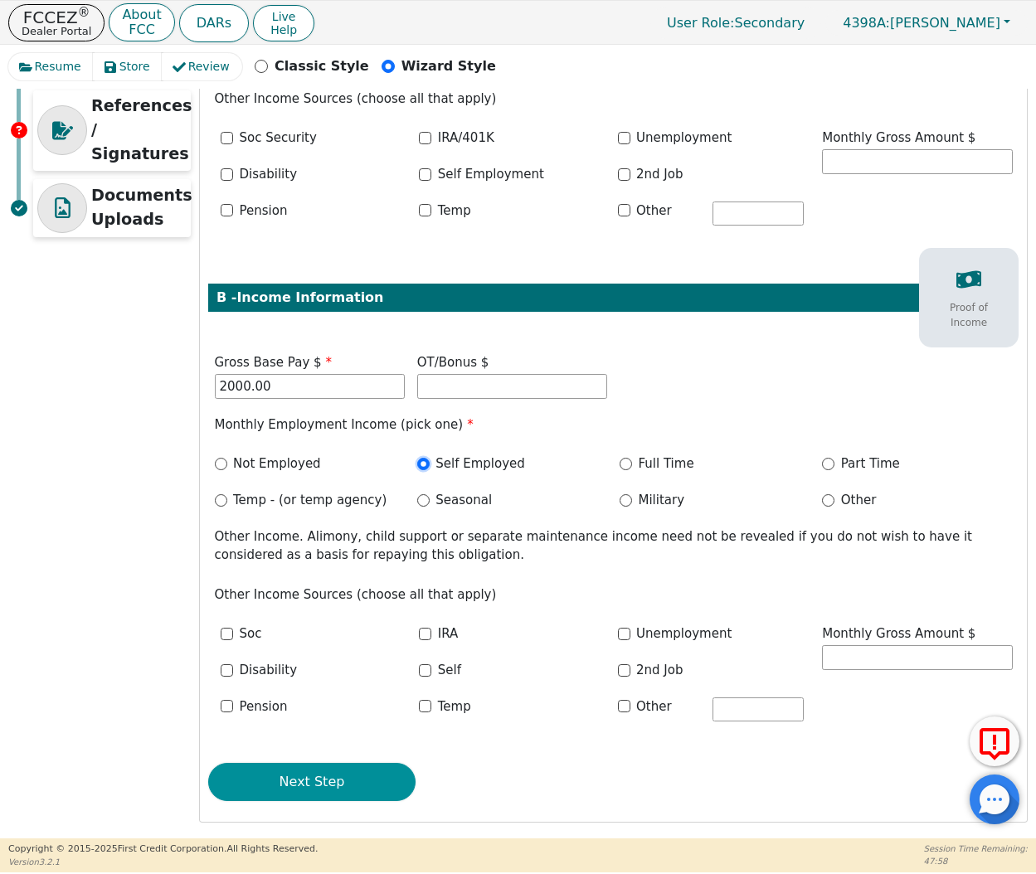
scroll to position [435, 0]
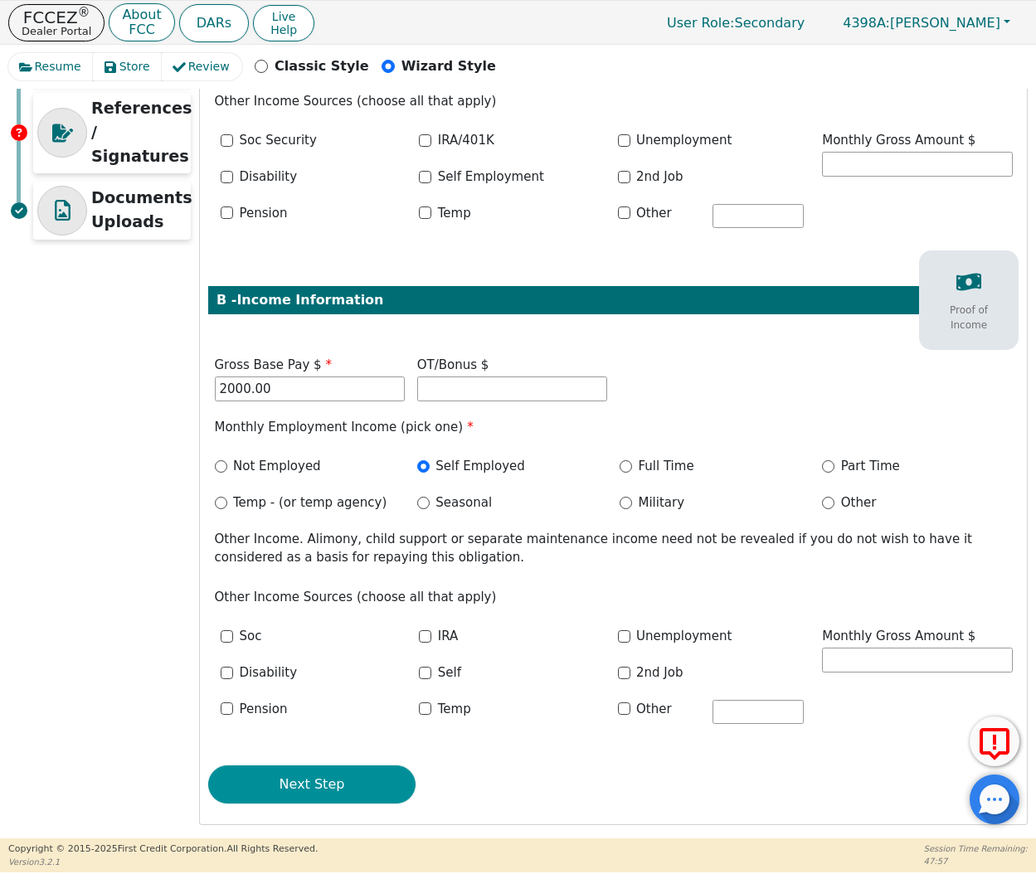
click at [361, 778] on button "Next Step" at bounding box center [311, 784] width 207 height 38
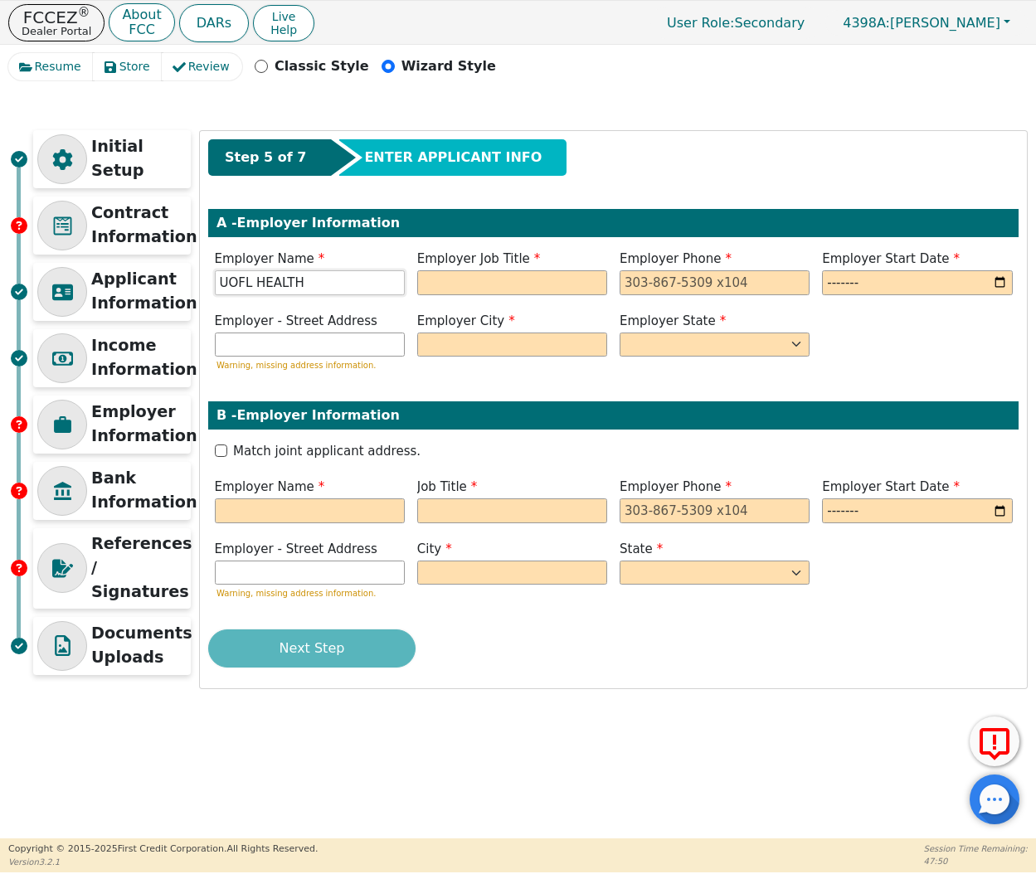
type input "UOFL HEALTH"
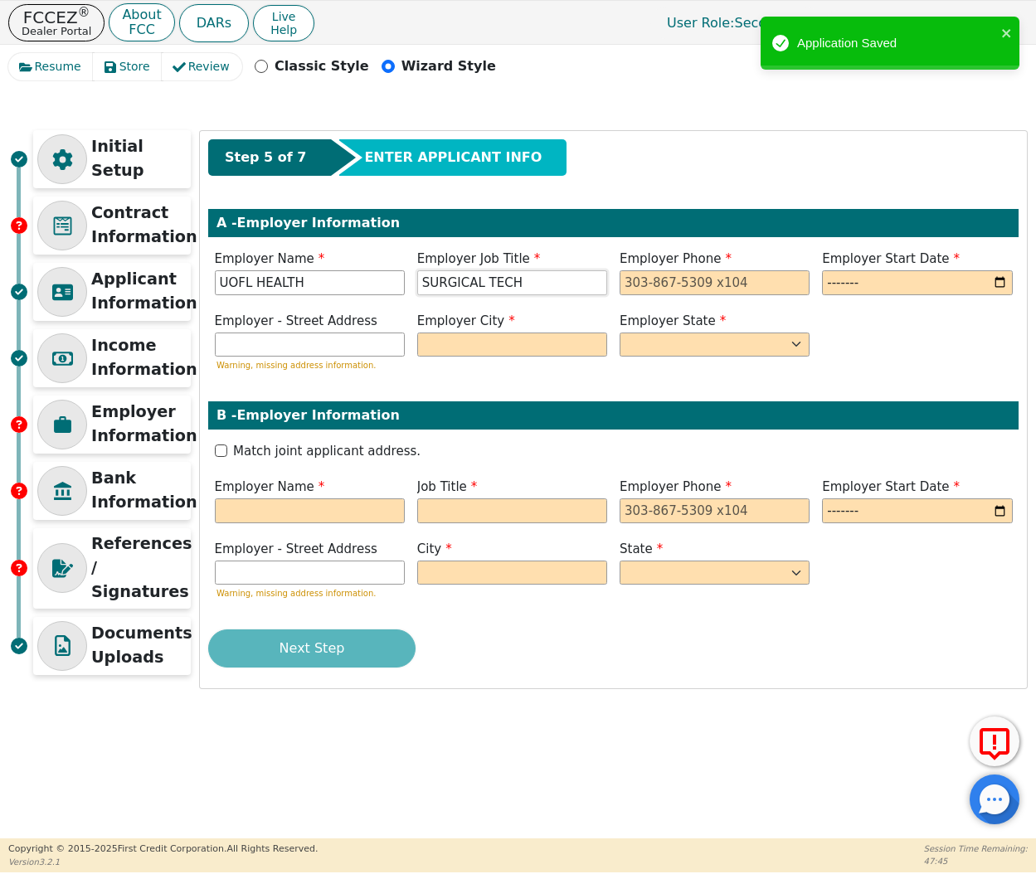
type input "SURGICAL TECH"
type input "[PHONE_NUMBER]"
click at [870, 289] on input "month" at bounding box center [917, 282] width 190 height 25
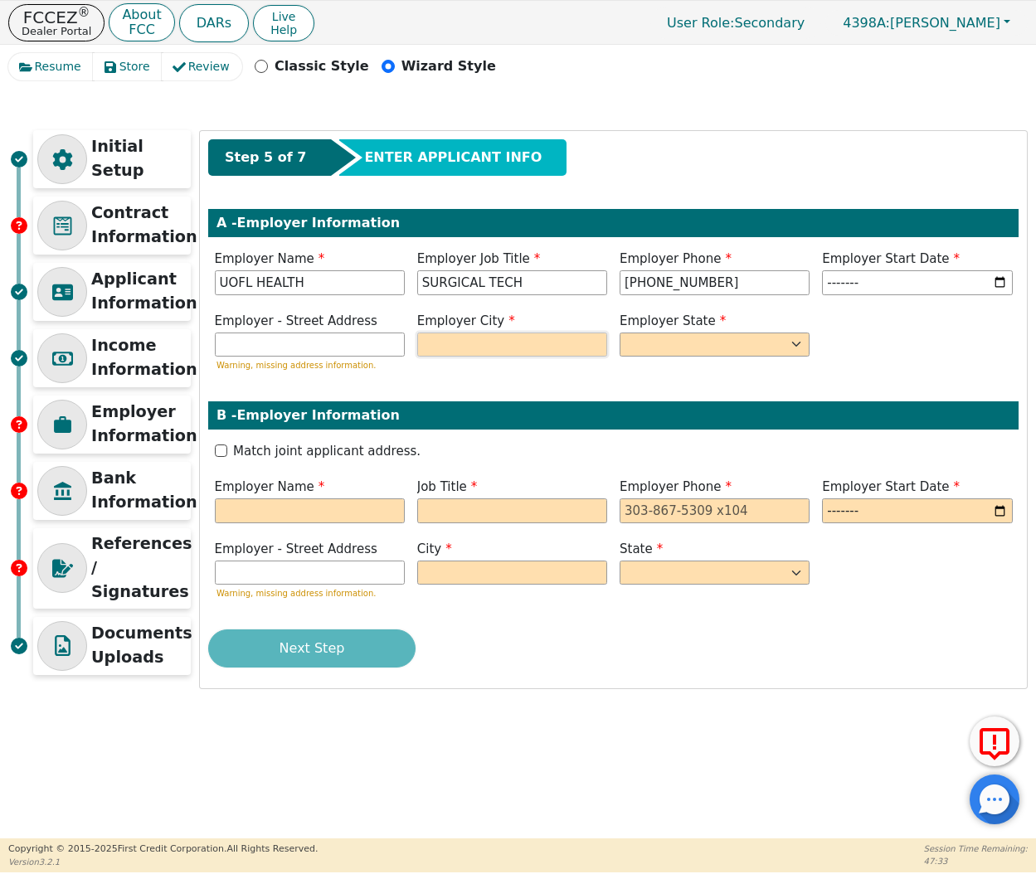
type input "2021-01"
type input "SOUTH [PERSON_NAME]"
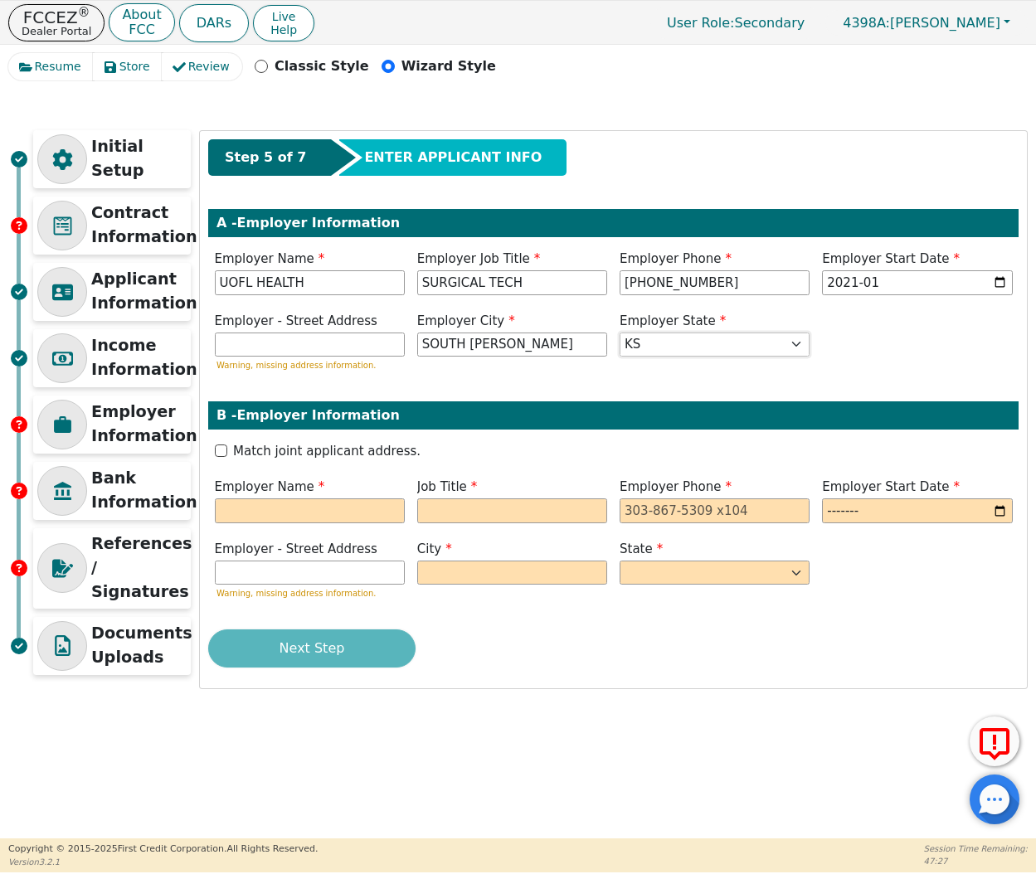
select select "KY"
type input "LYFT"
type input "DRIVER"
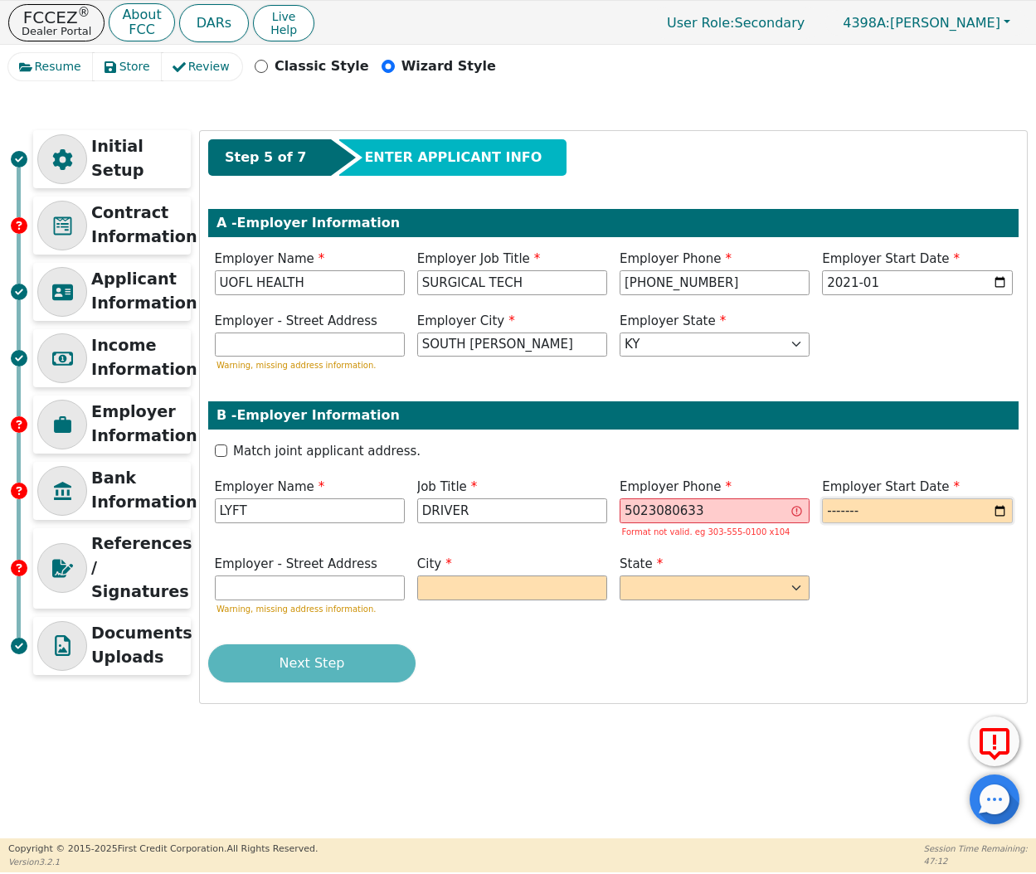
type input "[PHONE_NUMBER]"
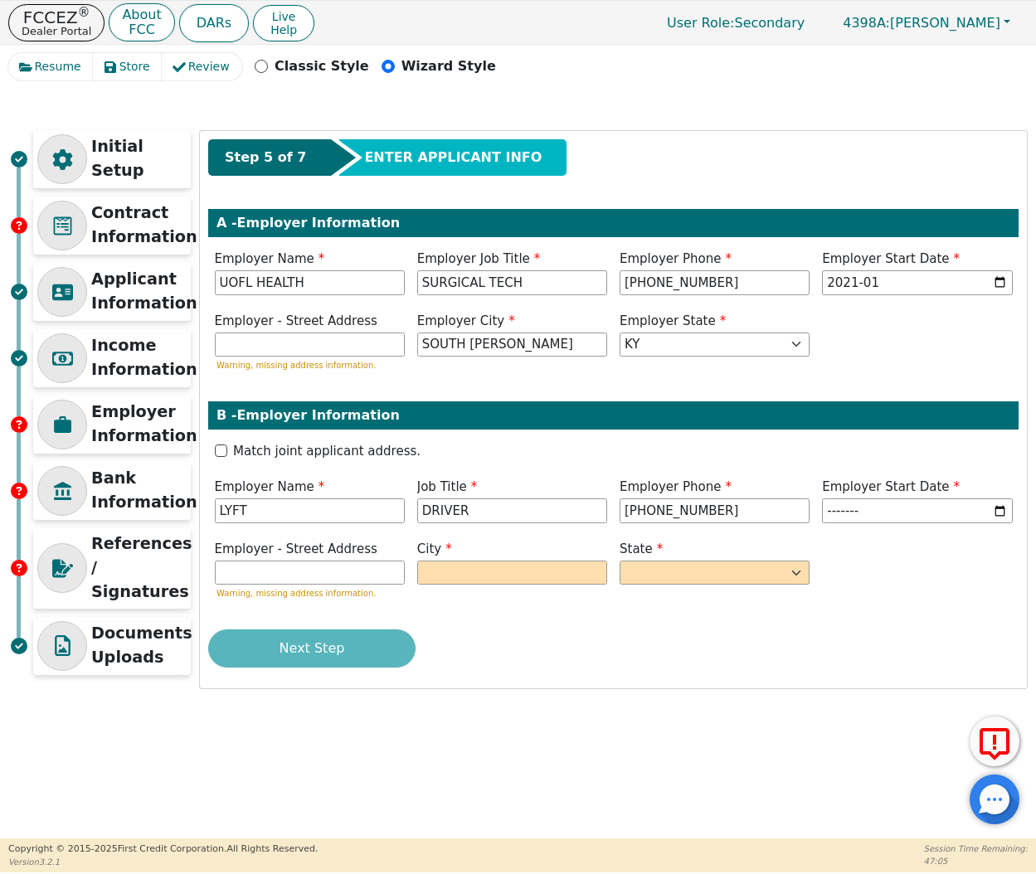
type input "2024-01"
click at [493, 559] on div "City" at bounding box center [512, 563] width 190 height 46
type input "[GEOGRAPHIC_DATA]"
select select "KY"
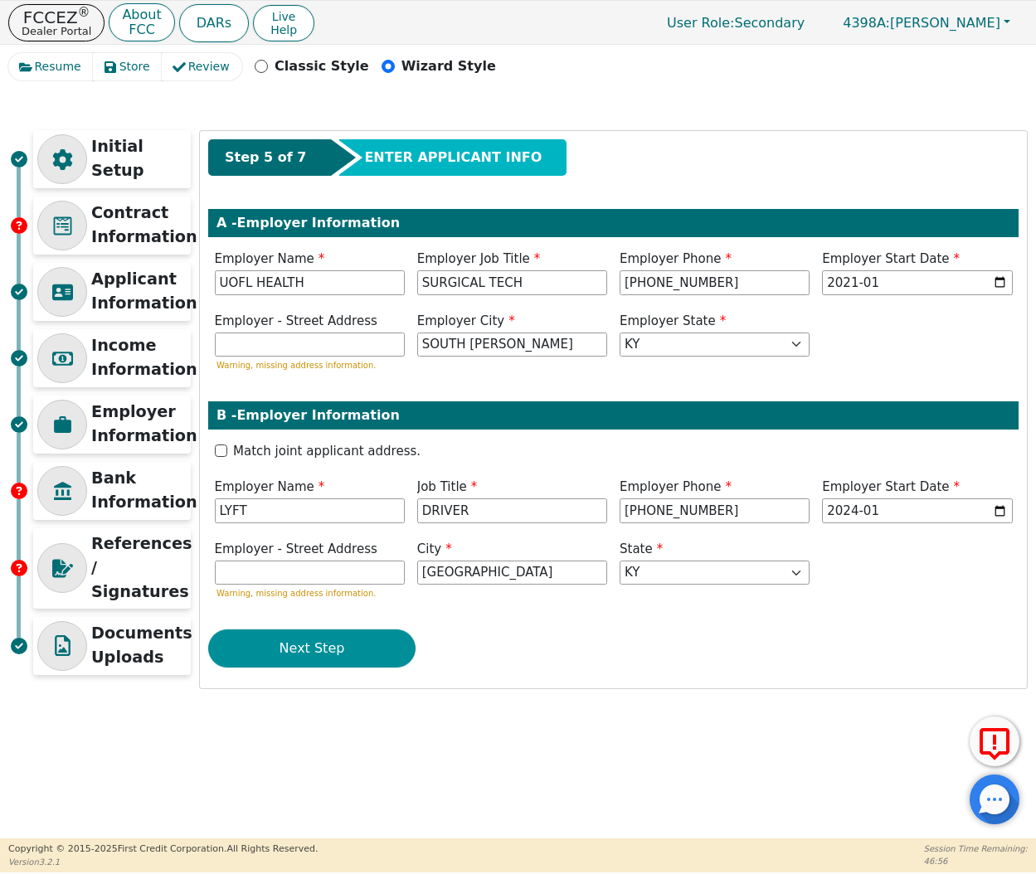
click at [325, 653] on button "Next Step" at bounding box center [311, 648] width 207 height 38
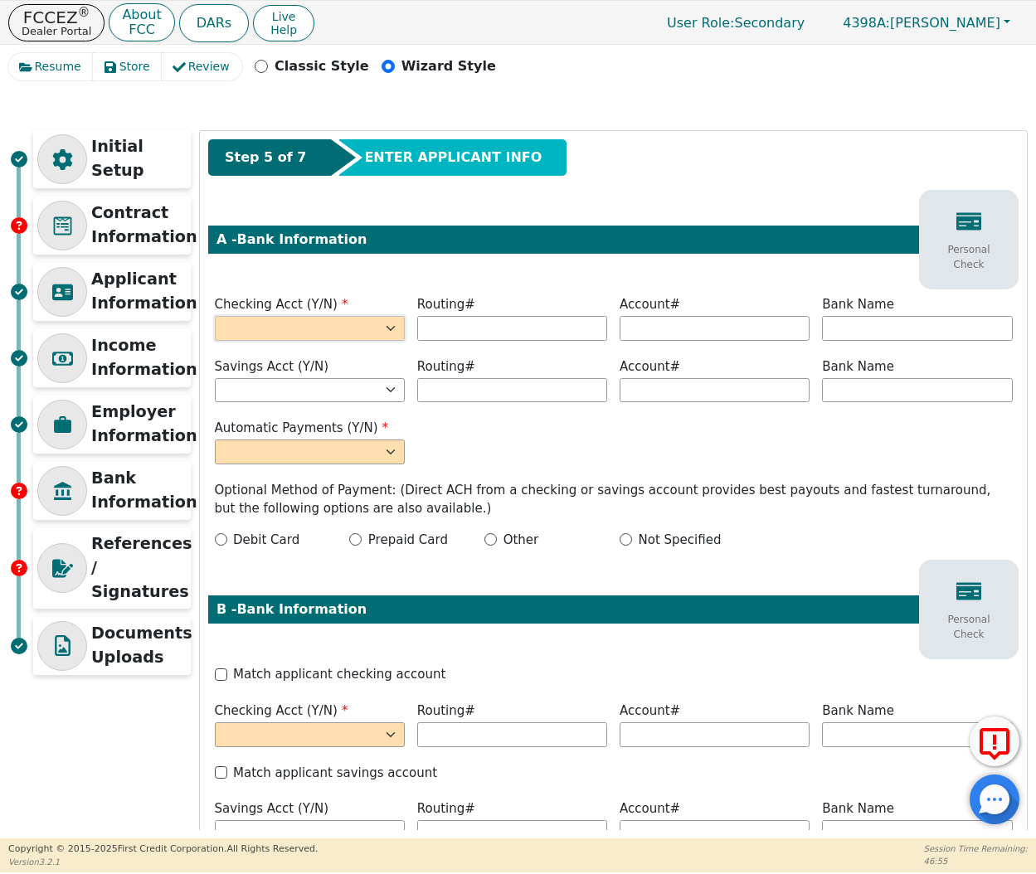
select select "y"
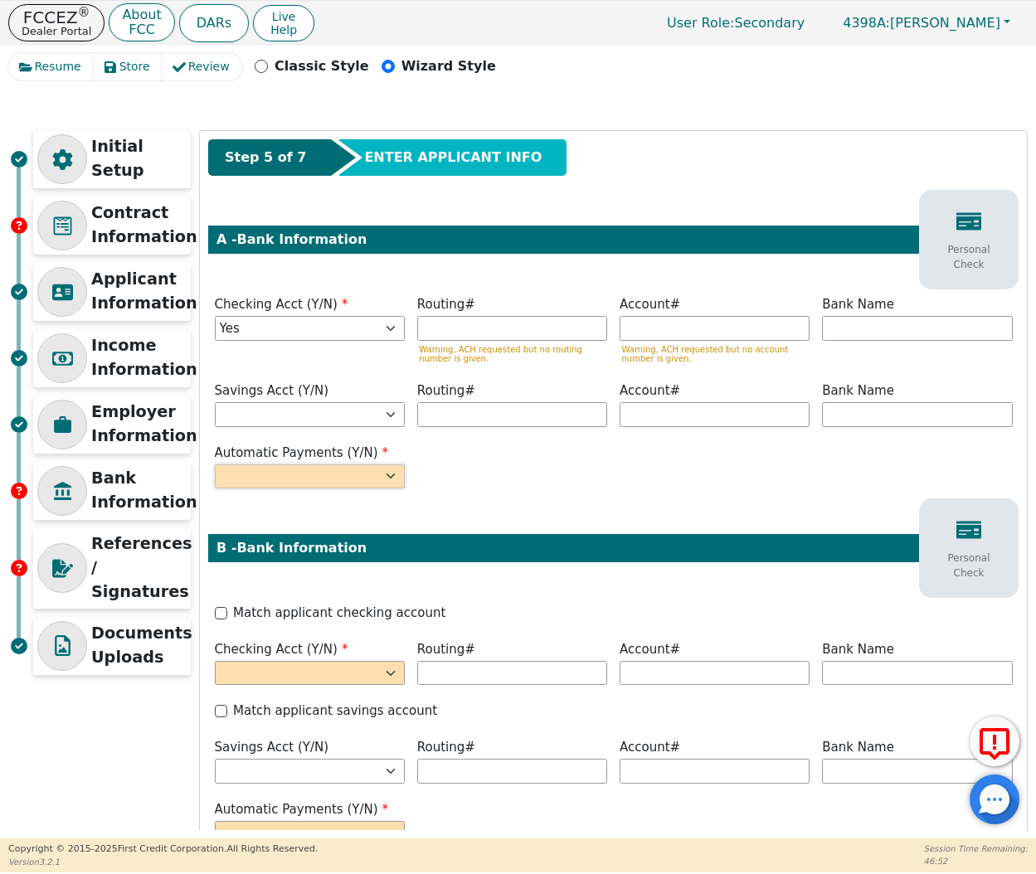
select select "y"
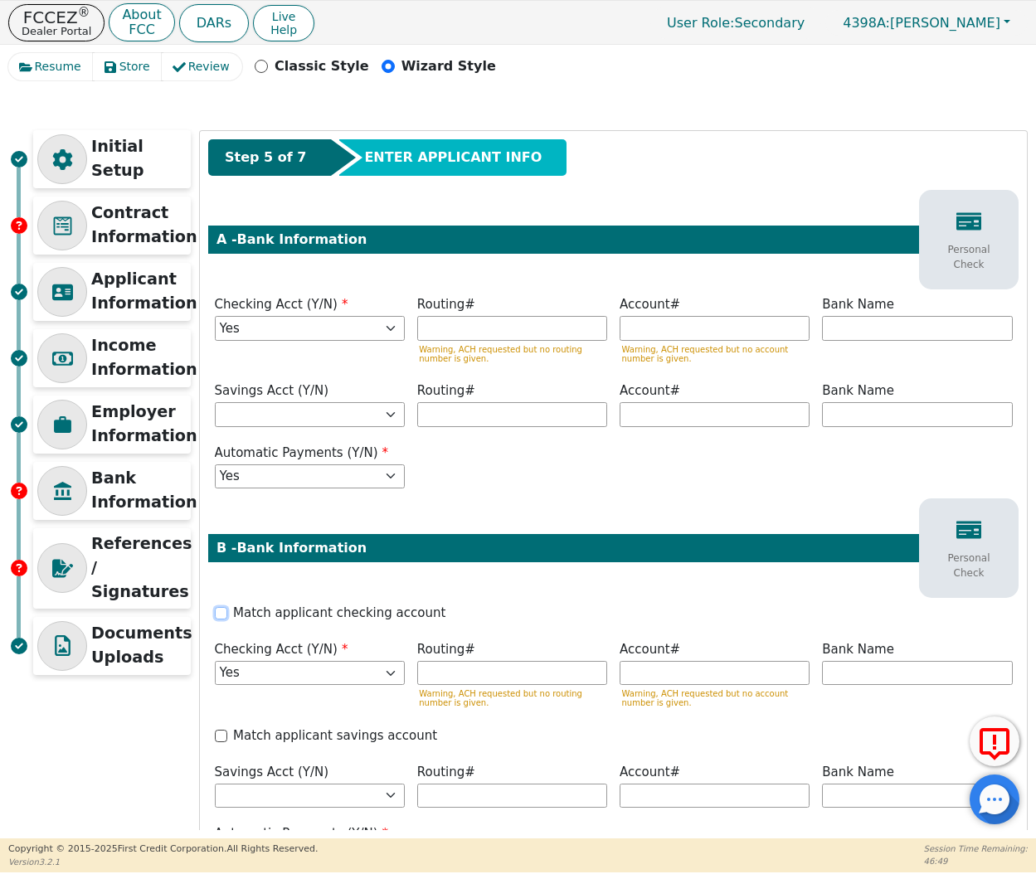
click at [224, 609] on input "Match applicant checking account" at bounding box center [221, 613] width 12 height 12
checkbox input "true"
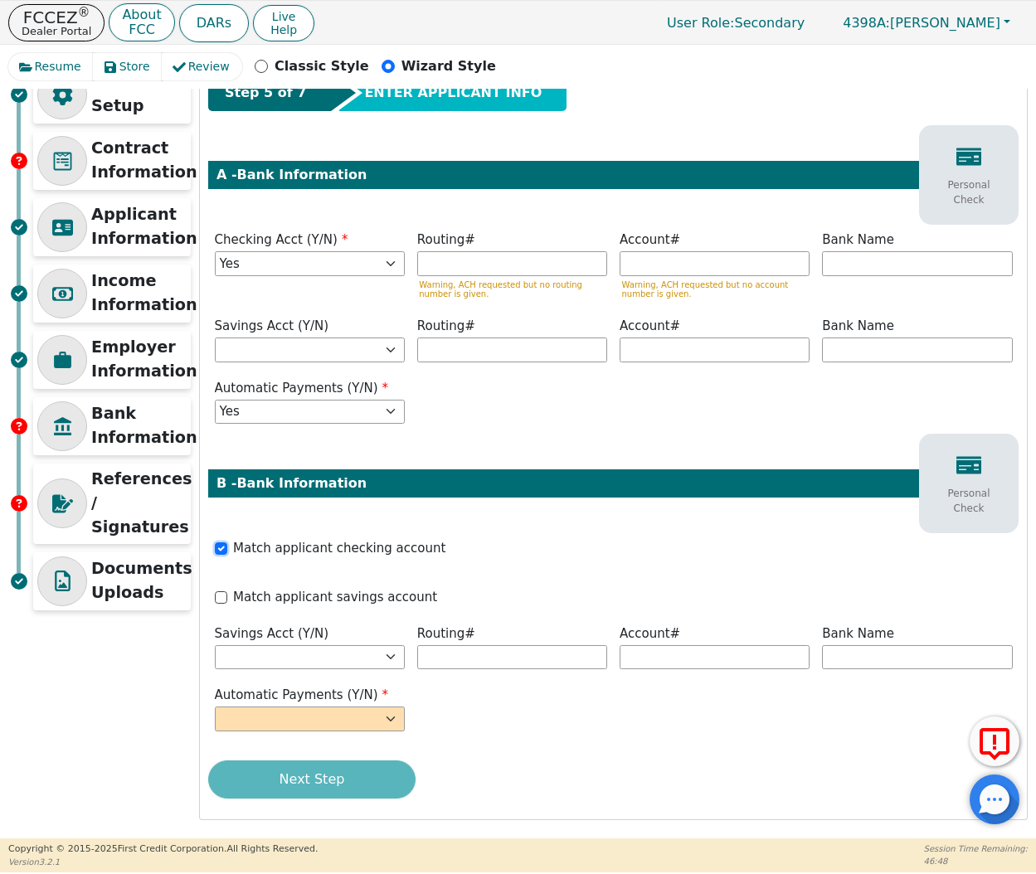
scroll to position [64, 0]
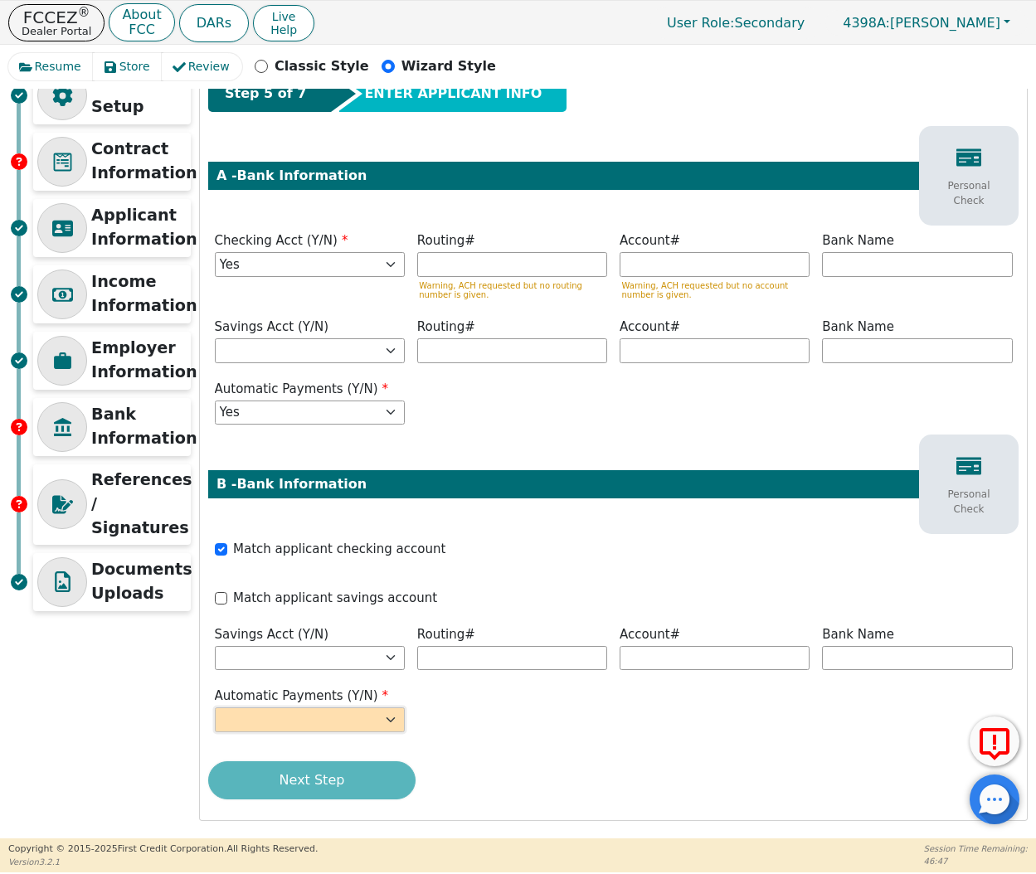
select select "y"
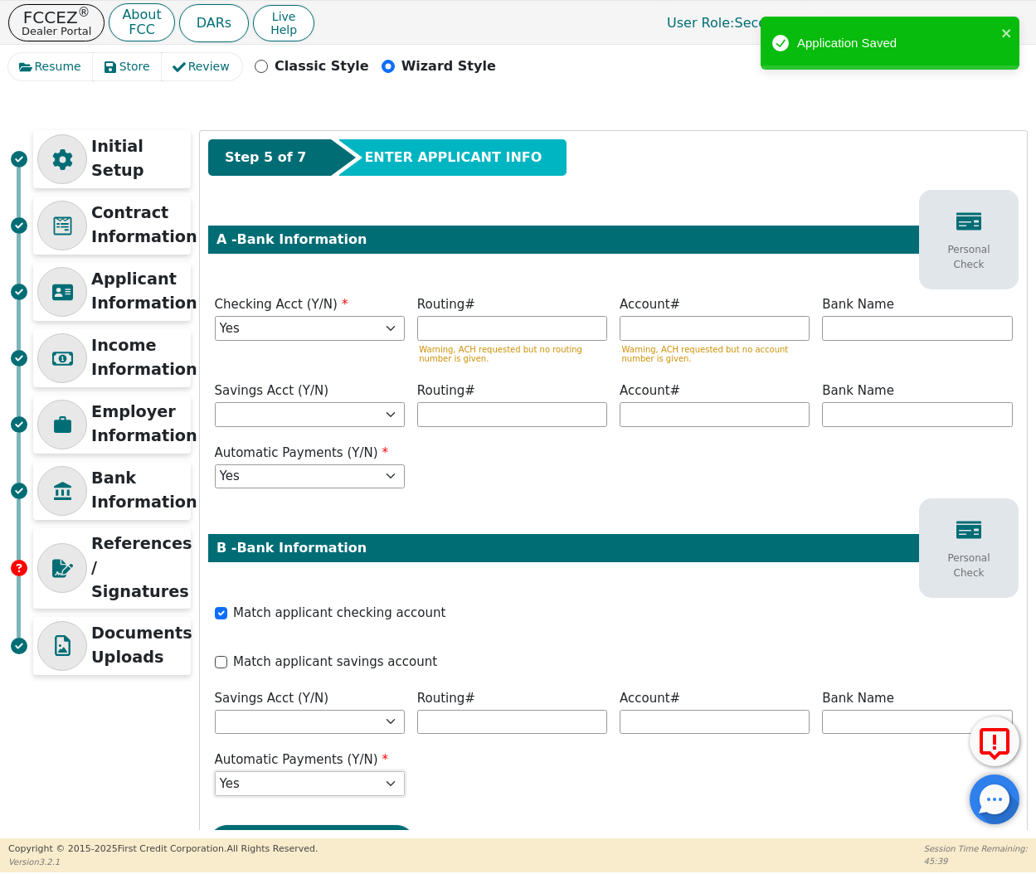
scroll to position [0, 0]
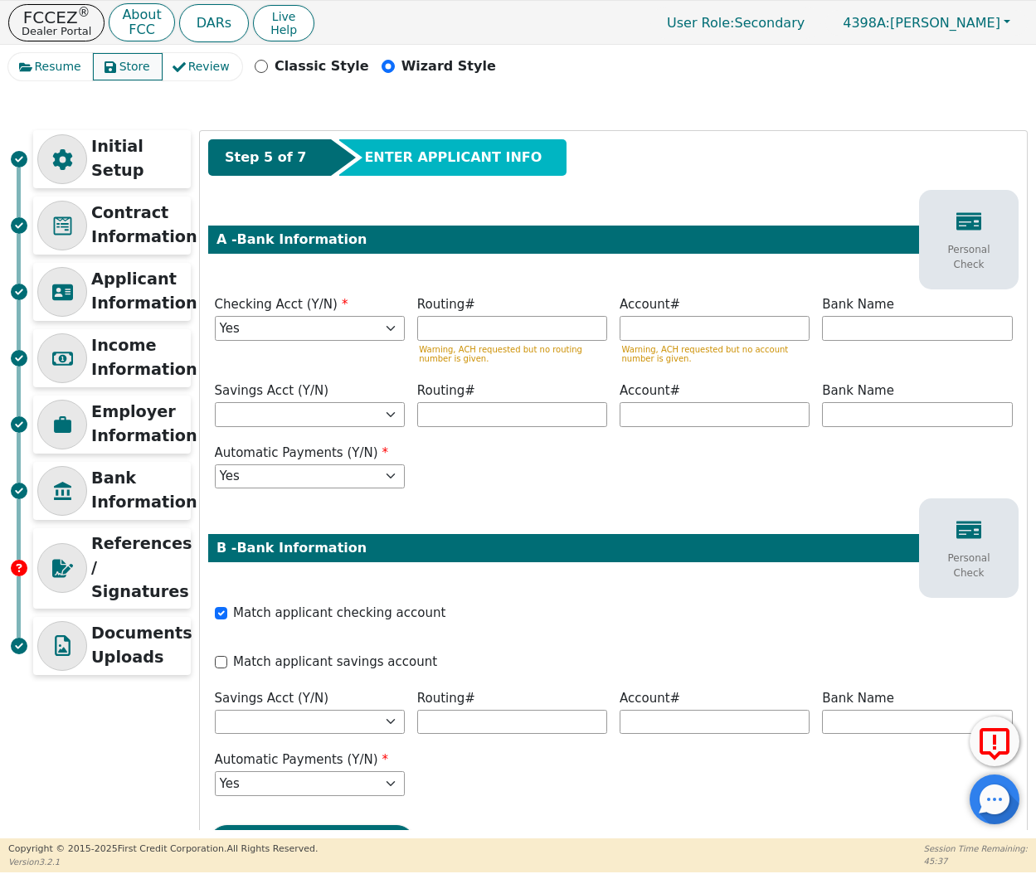
click at [120, 72] on span "Store" at bounding box center [134, 66] width 31 height 17
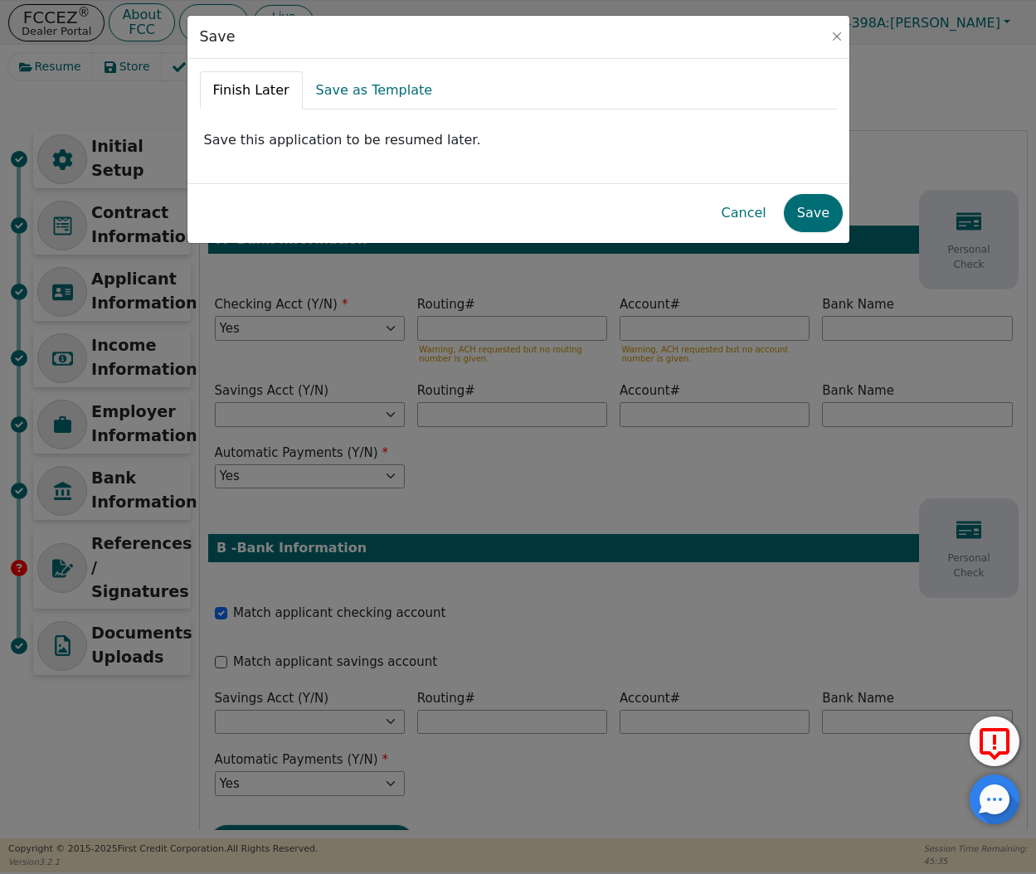
click at [245, 88] on link "Finish Later" at bounding box center [251, 90] width 103 height 38
click at [803, 208] on button "Save" at bounding box center [813, 213] width 59 height 38
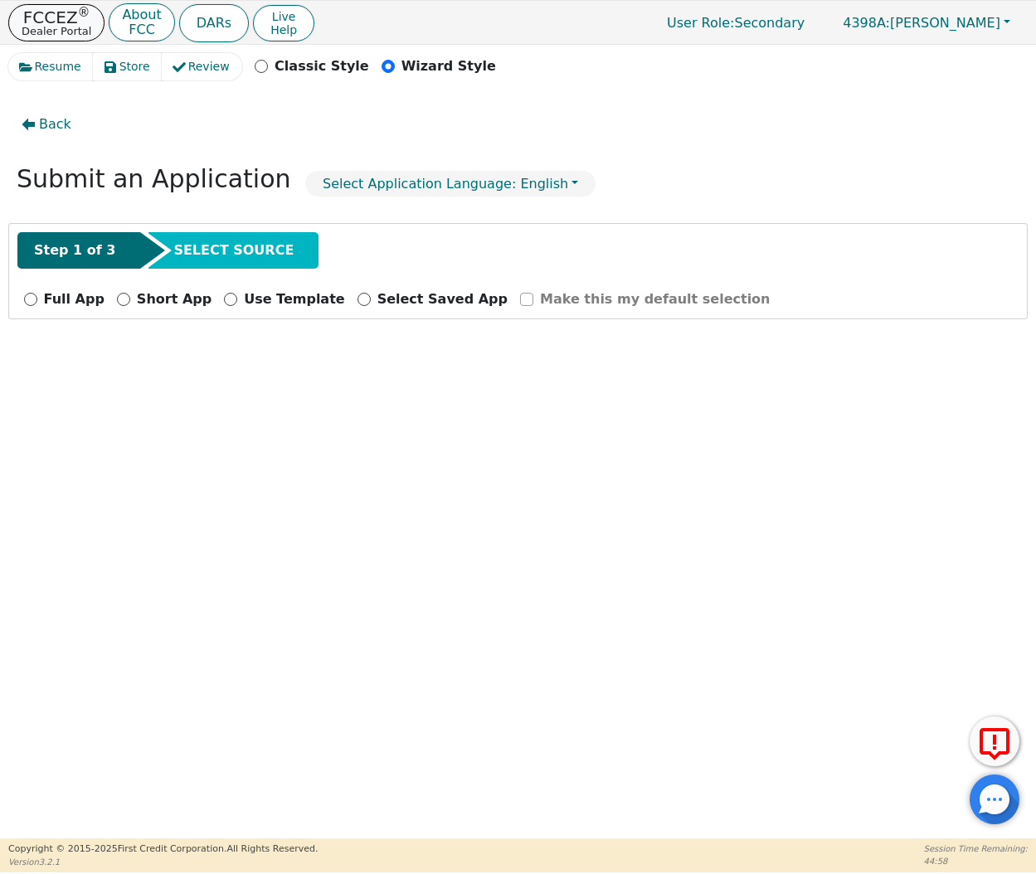
click at [72, 27] on p "Dealer Portal" at bounding box center [57, 31] width 70 height 11
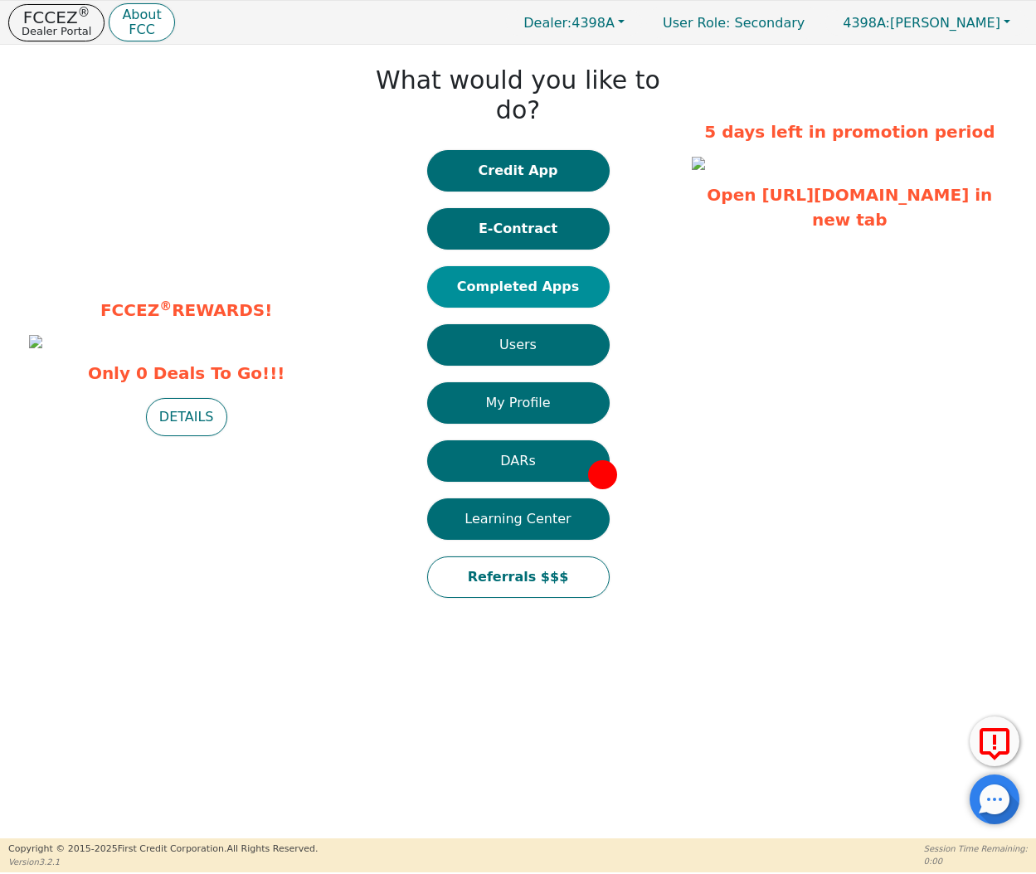
click at [462, 266] on button "Completed Apps" at bounding box center [518, 286] width 182 height 41
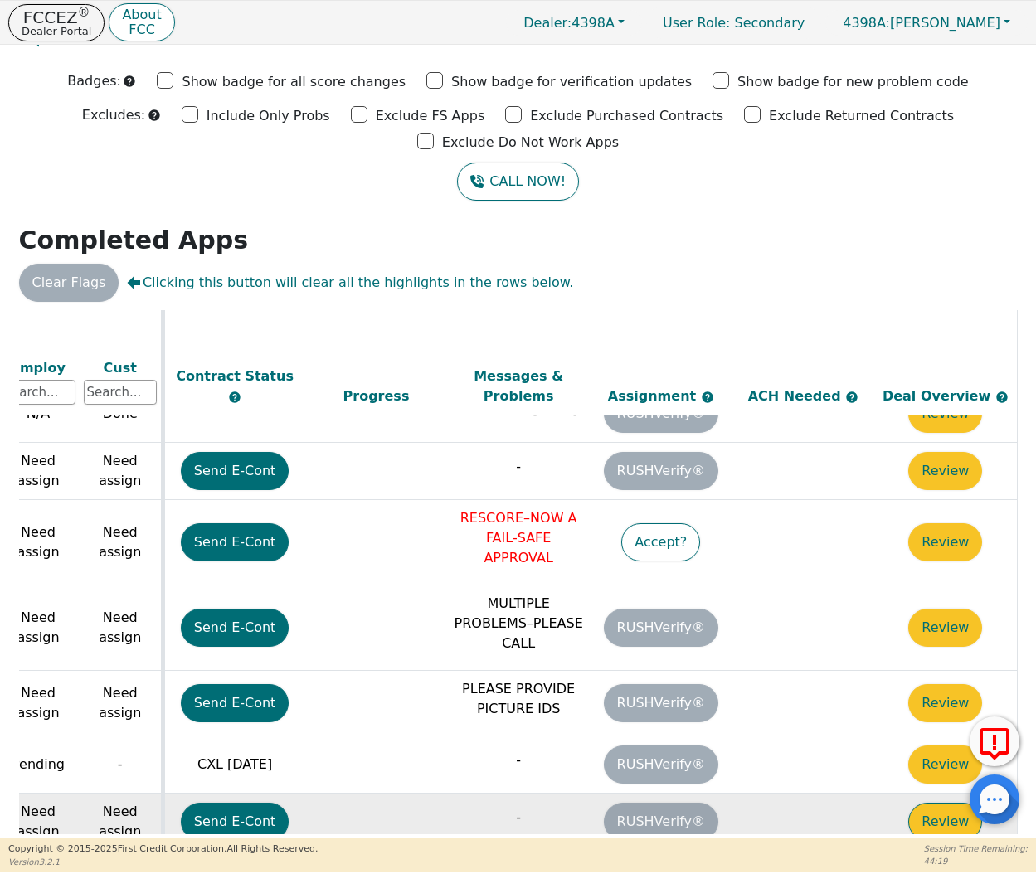
scroll to position [742, 820]
click at [953, 803] on button "Review" at bounding box center [945, 822] width 74 height 38
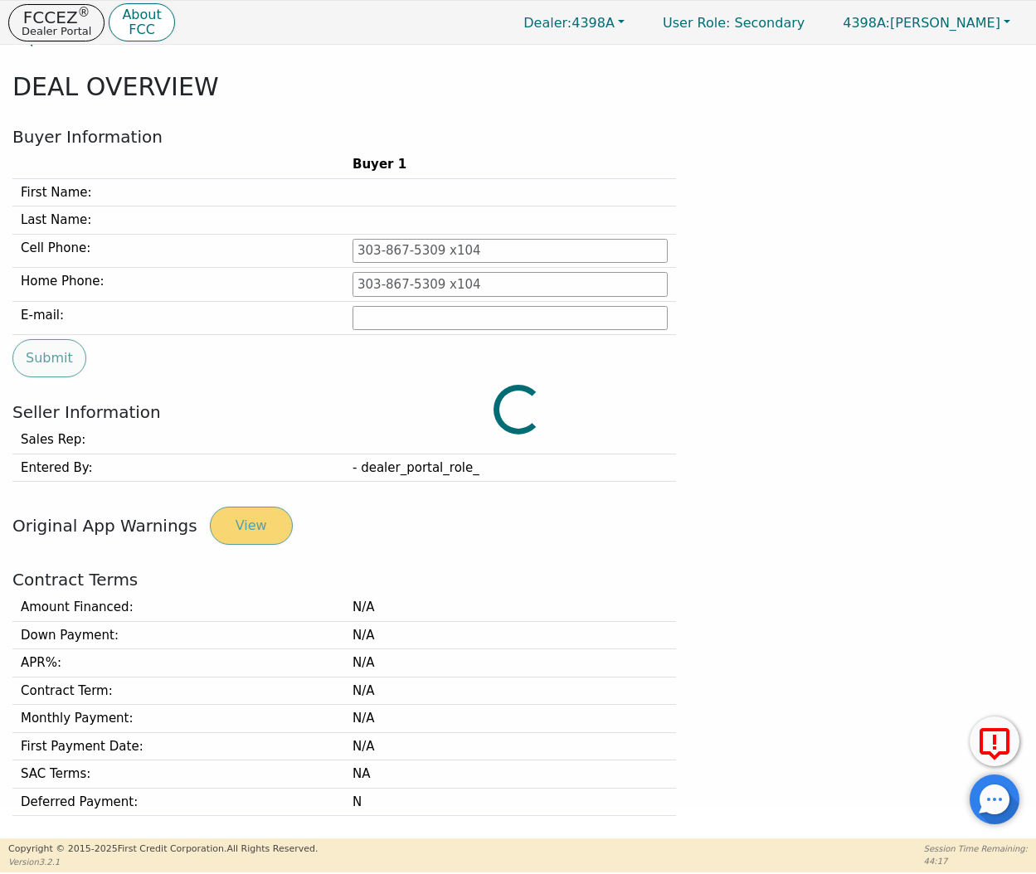
type input "[PHONE_NUMBER]"
type input "[EMAIL_ADDRESS][DOMAIN_NAME]"
